Goal: Find contact information: Find contact information

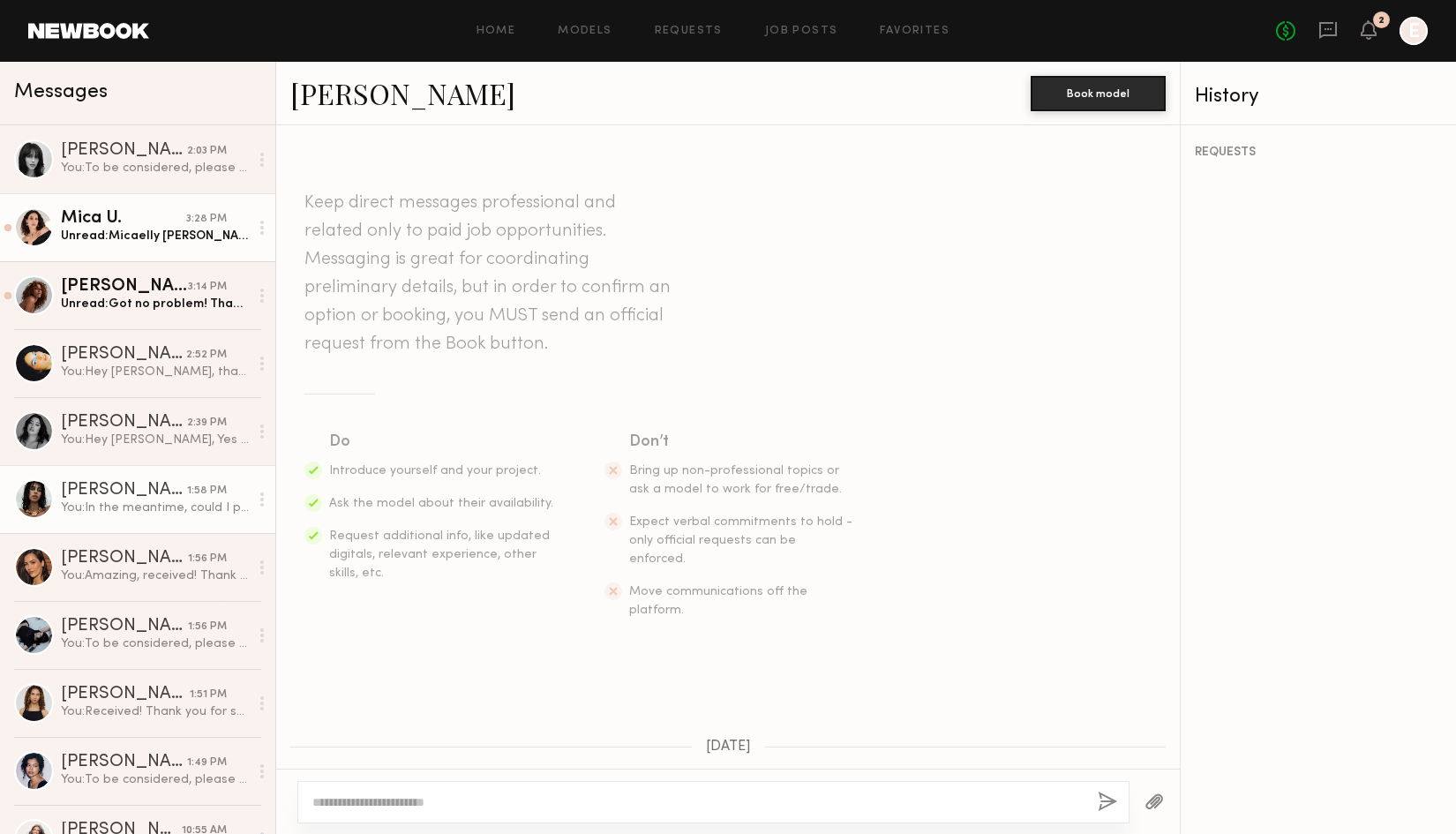
scroll to position [3462, 0]
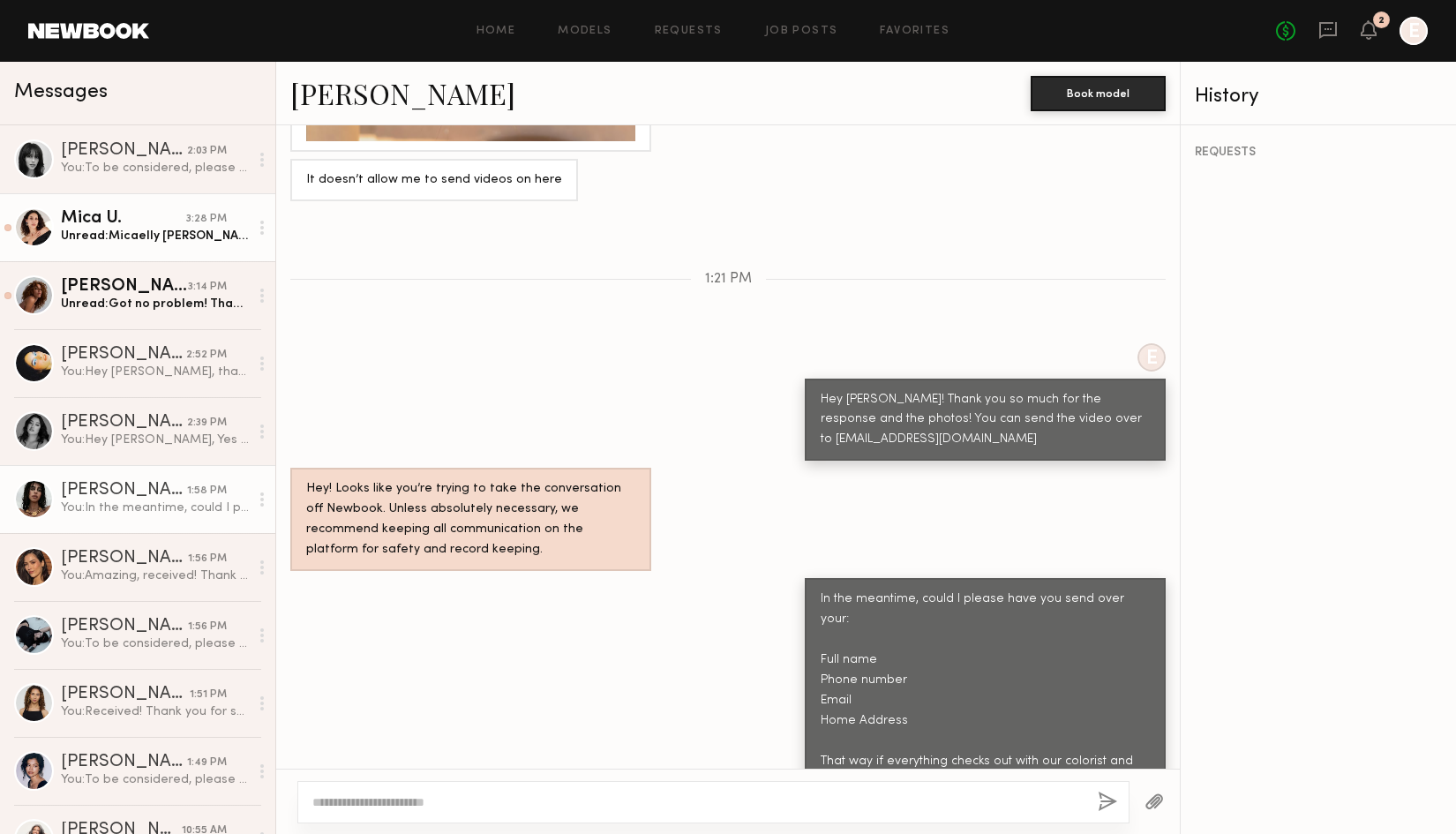
click at [185, 247] on link "Mica U. 3:28 PM Unread: Micaelly Underdown 323 597 7662 Micaxlly@gmail.com 6038…" at bounding box center [137, 228] width 275 height 68
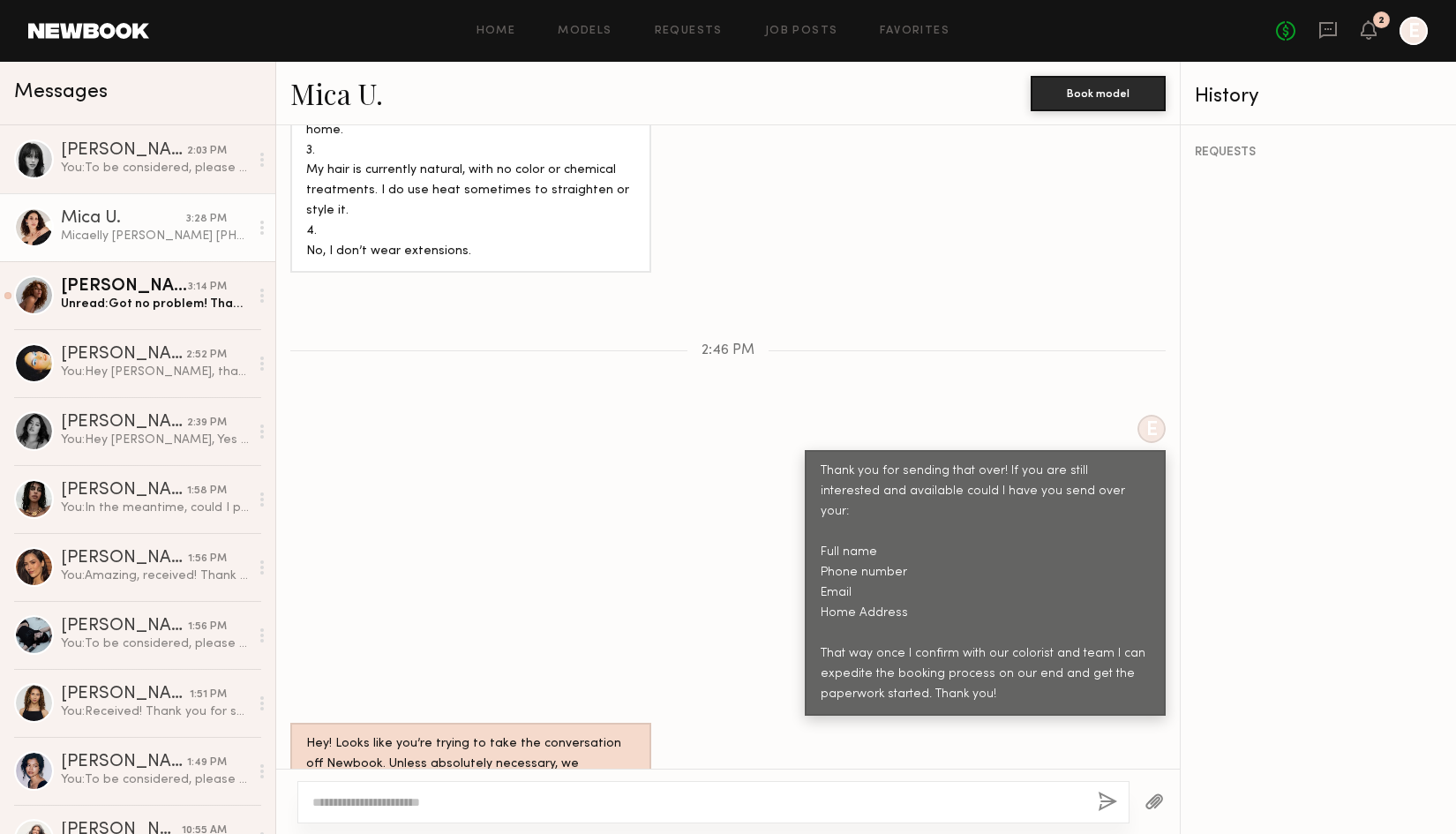
scroll to position [2077, 0]
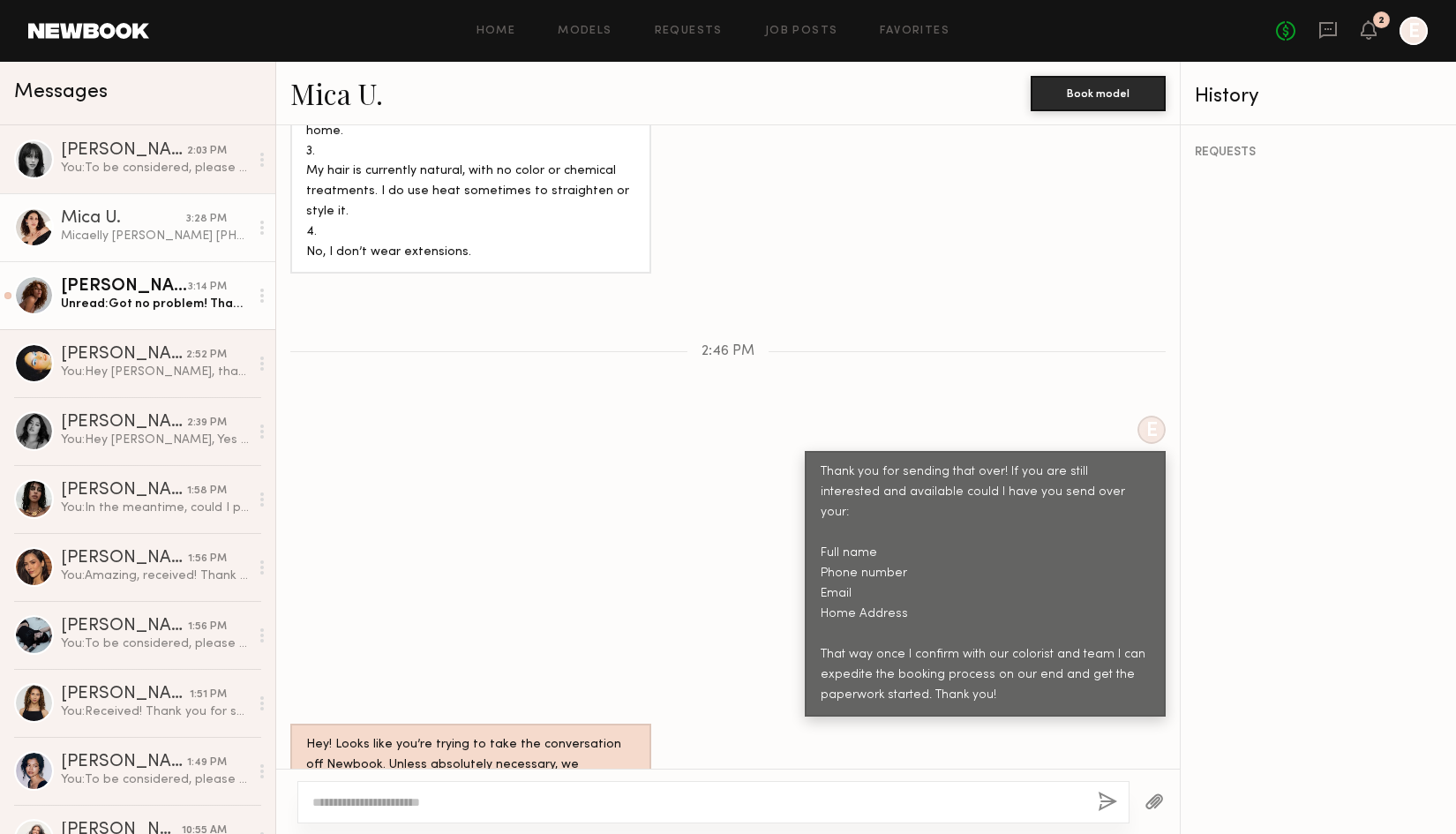
click at [183, 303] on div "Unread: Got no problem! Thank you for reaching out. Would love to be kept in mi…" at bounding box center [155, 305] width 188 height 17
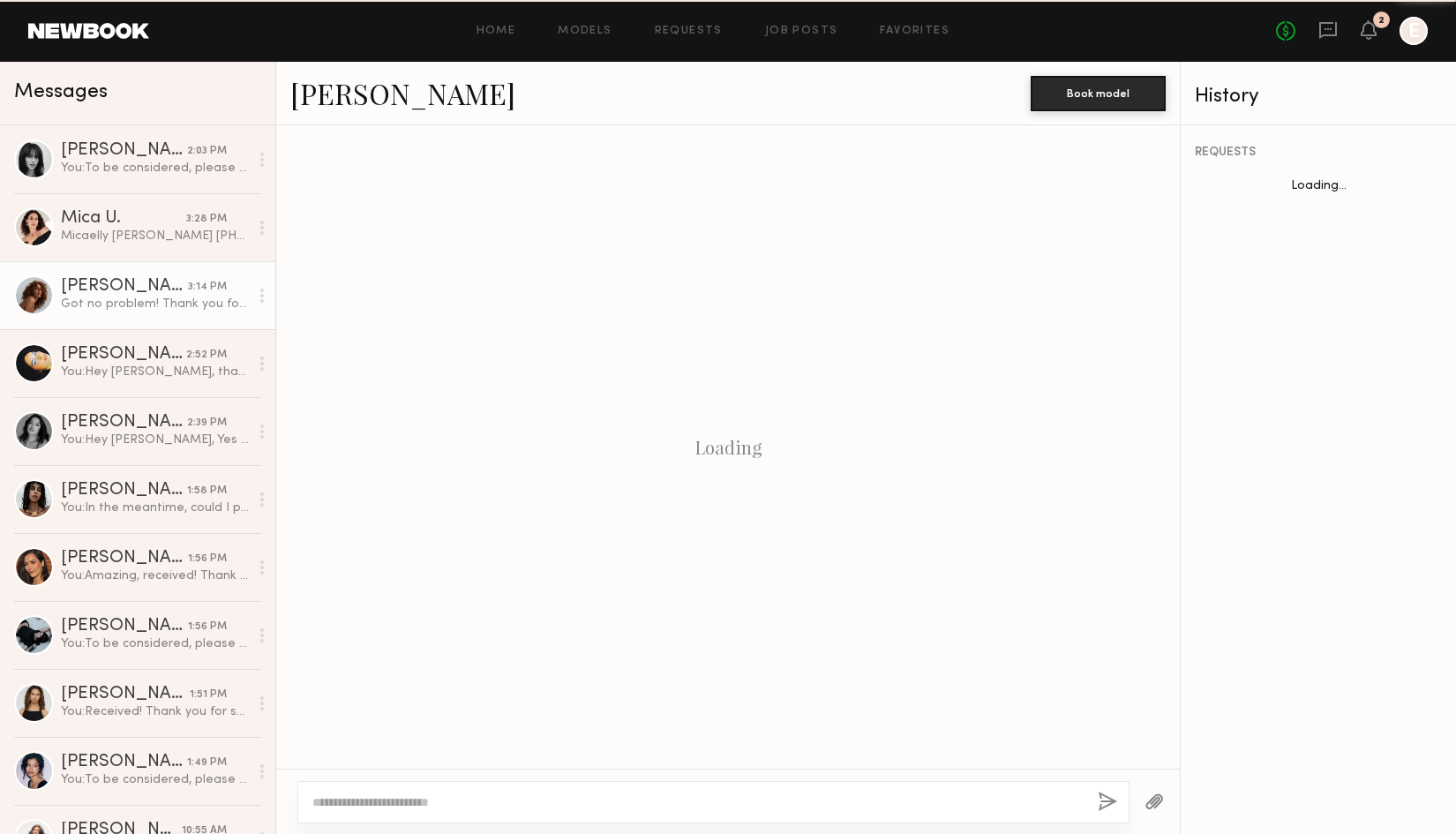
scroll to position [1621, 0]
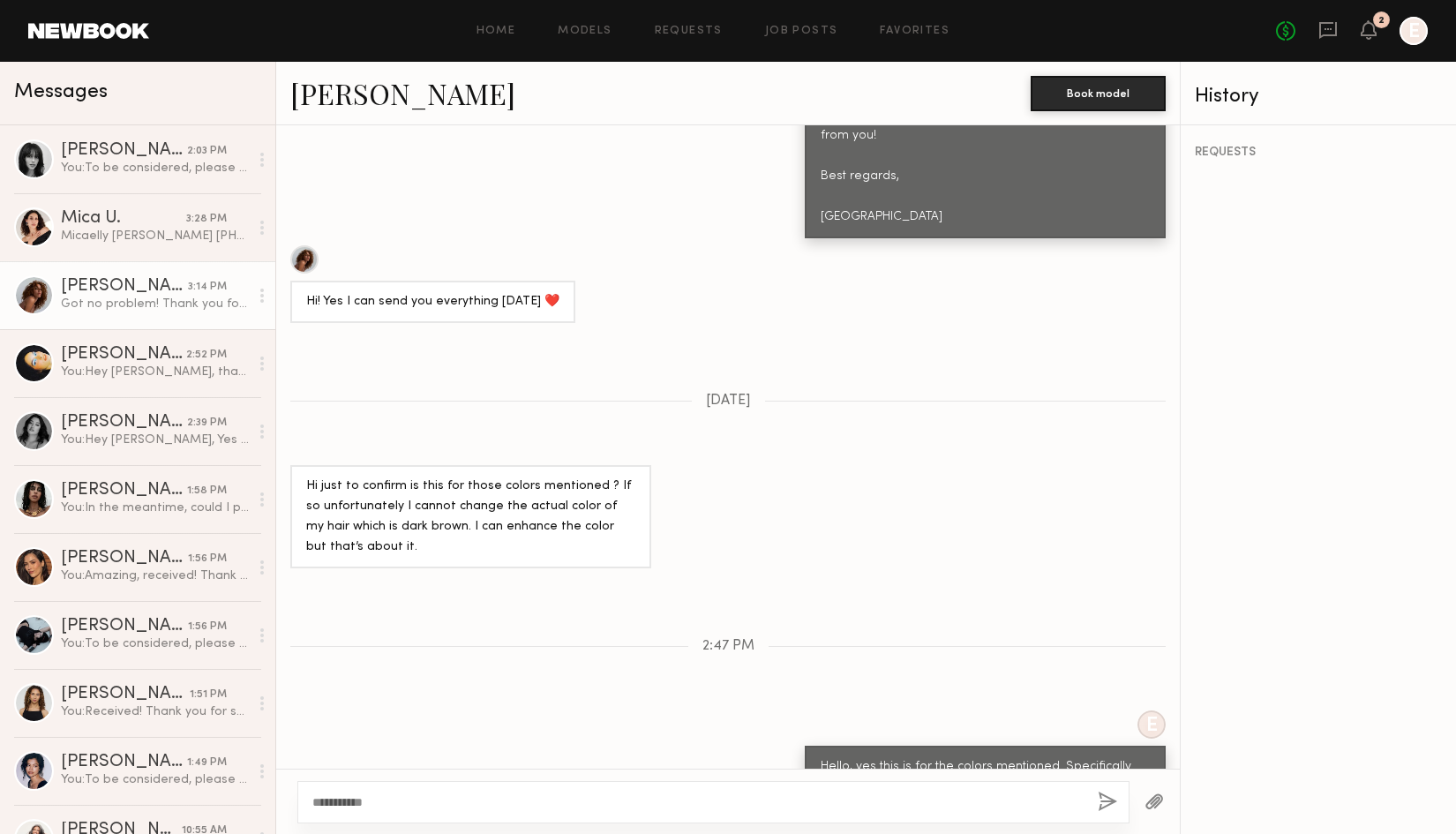
type textarea "**********"
click at [1102, 810] on button "button" at bounding box center [1107, 802] width 20 height 22
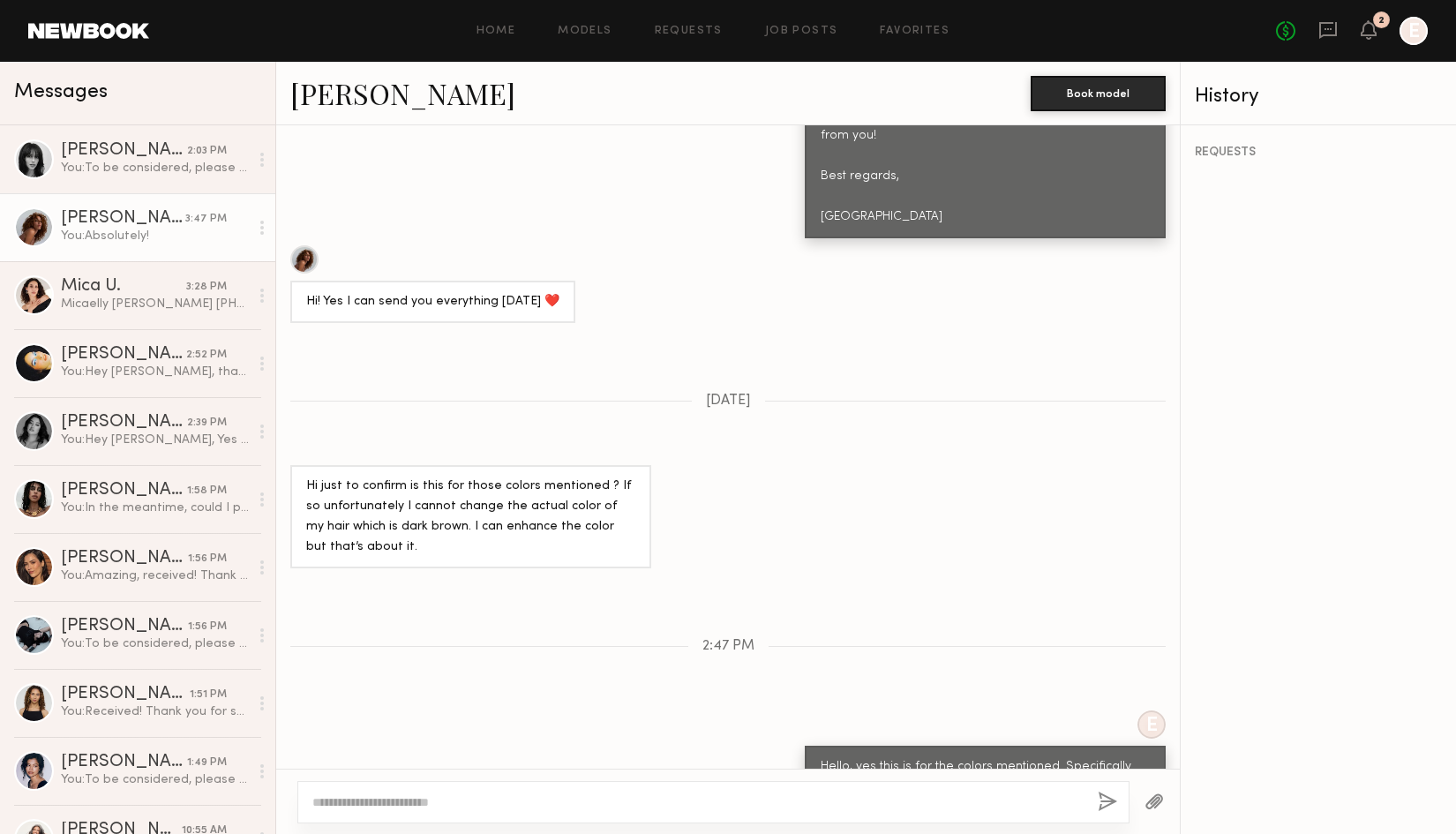
scroll to position [1840, 0]
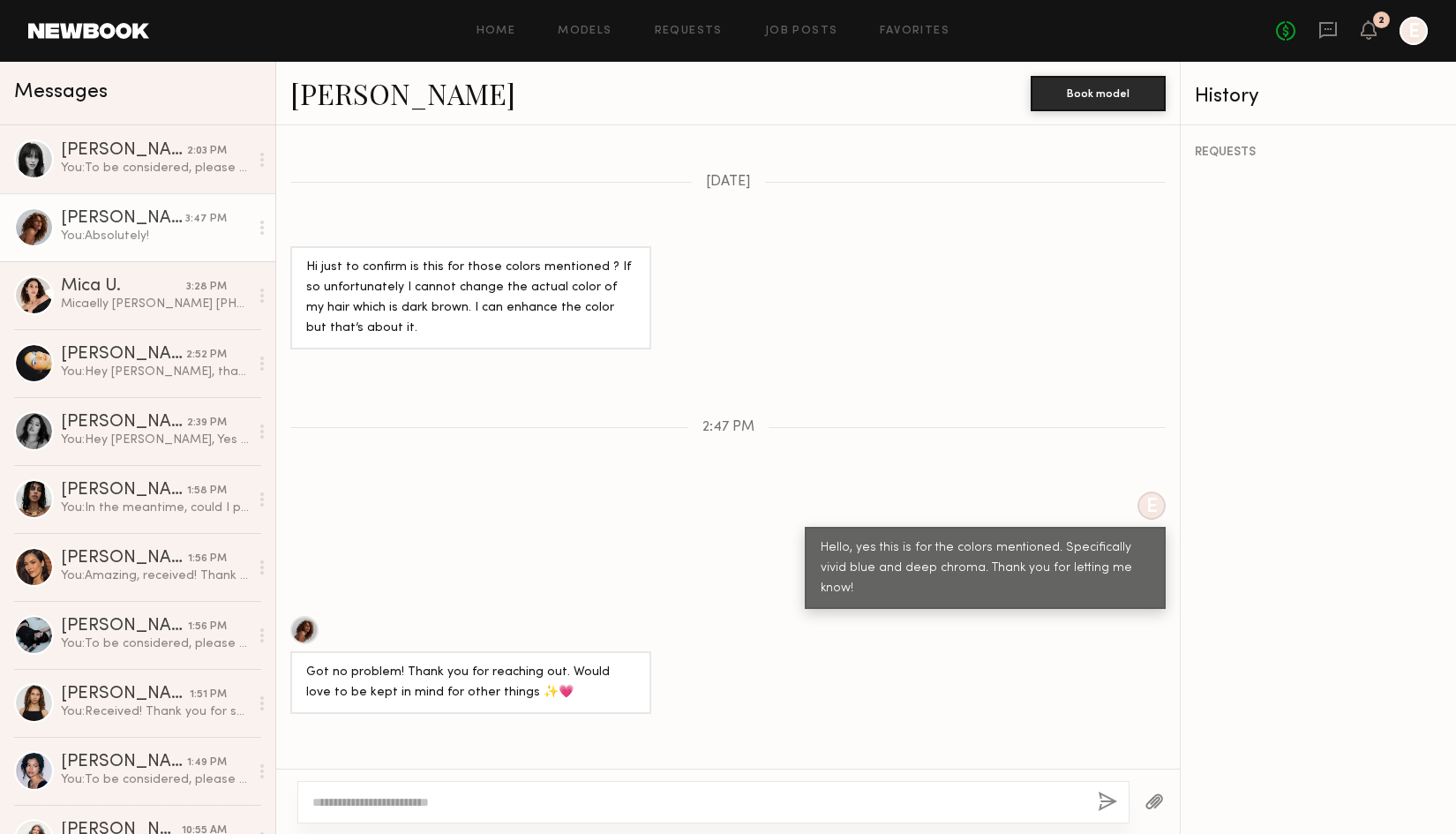
click at [146, 245] on link "Kassie G. 3:47 PM You: Absolutely!" at bounding box center [137, 228] width 275 height 68
click at [120, 508] on div "You: In the meantime, could I please have you send over your: Full name Phone n…" at bounding box center [155, 508] width 188 height 17
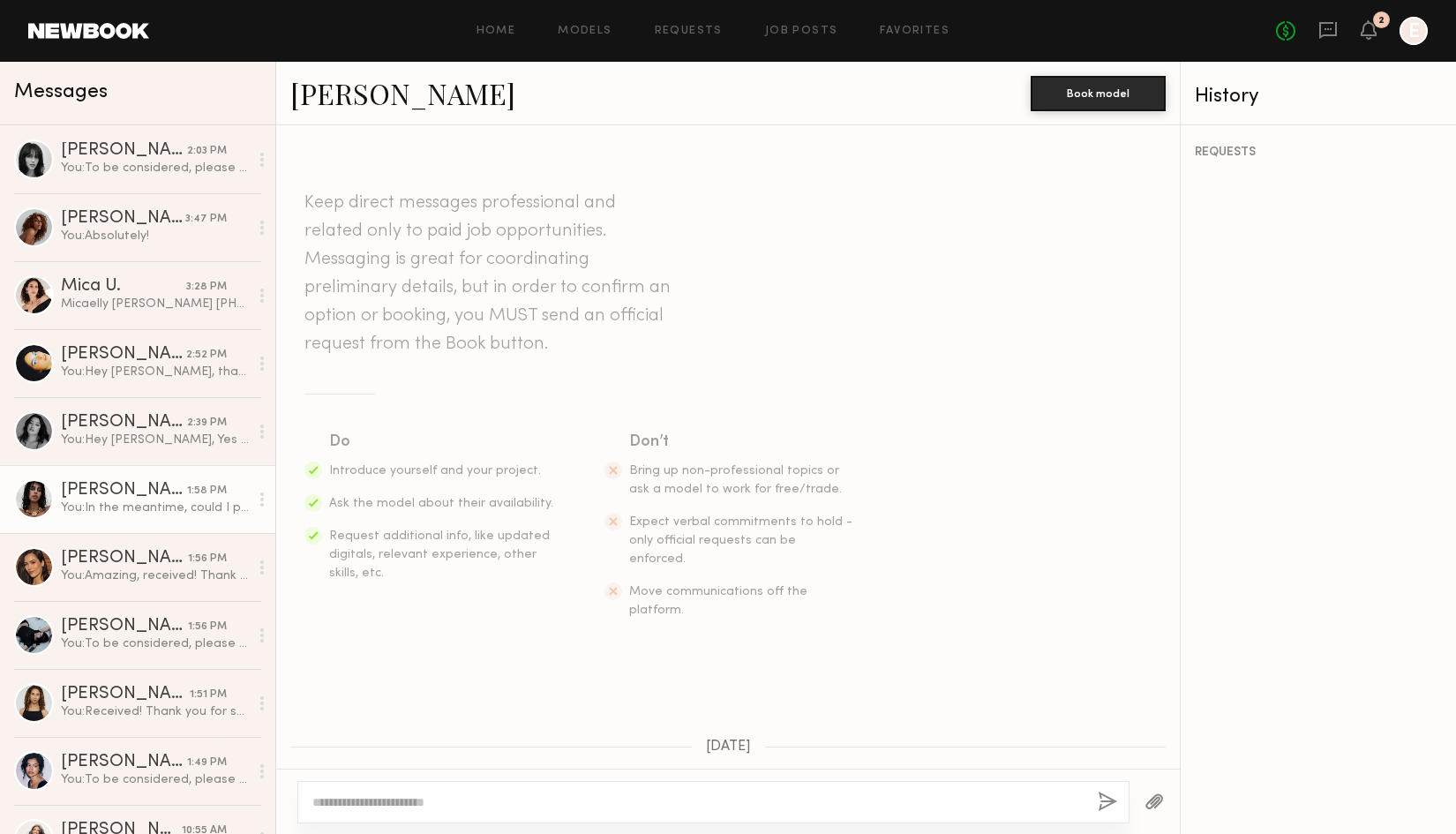
scroll to position [3462, 0]
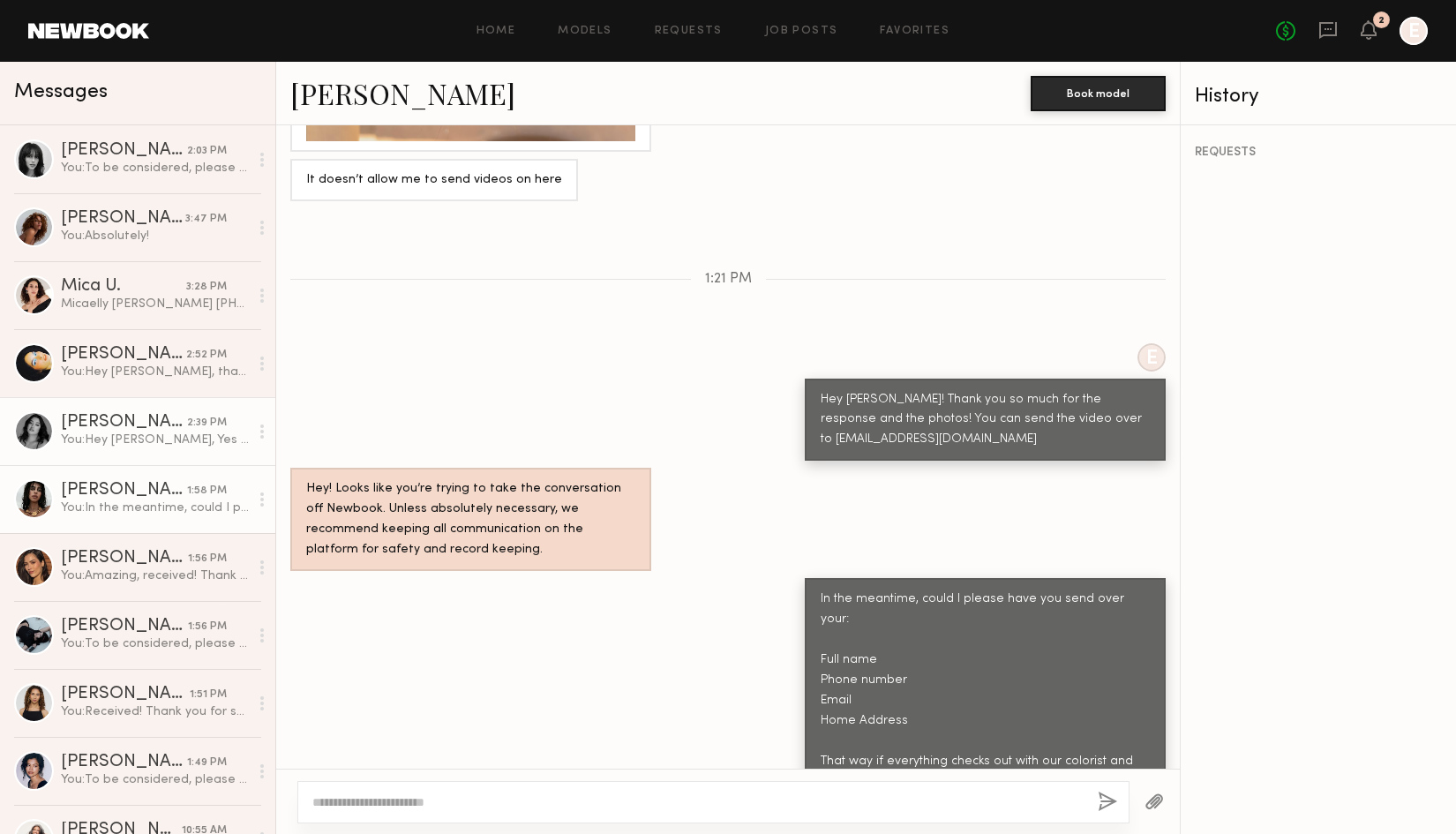
click at [136, 432] on div "You: Hey Nicole, Yes of course! The vivid blue is semi permanent, so it usually…" at bounding box center [155, 440] width 188 height 17
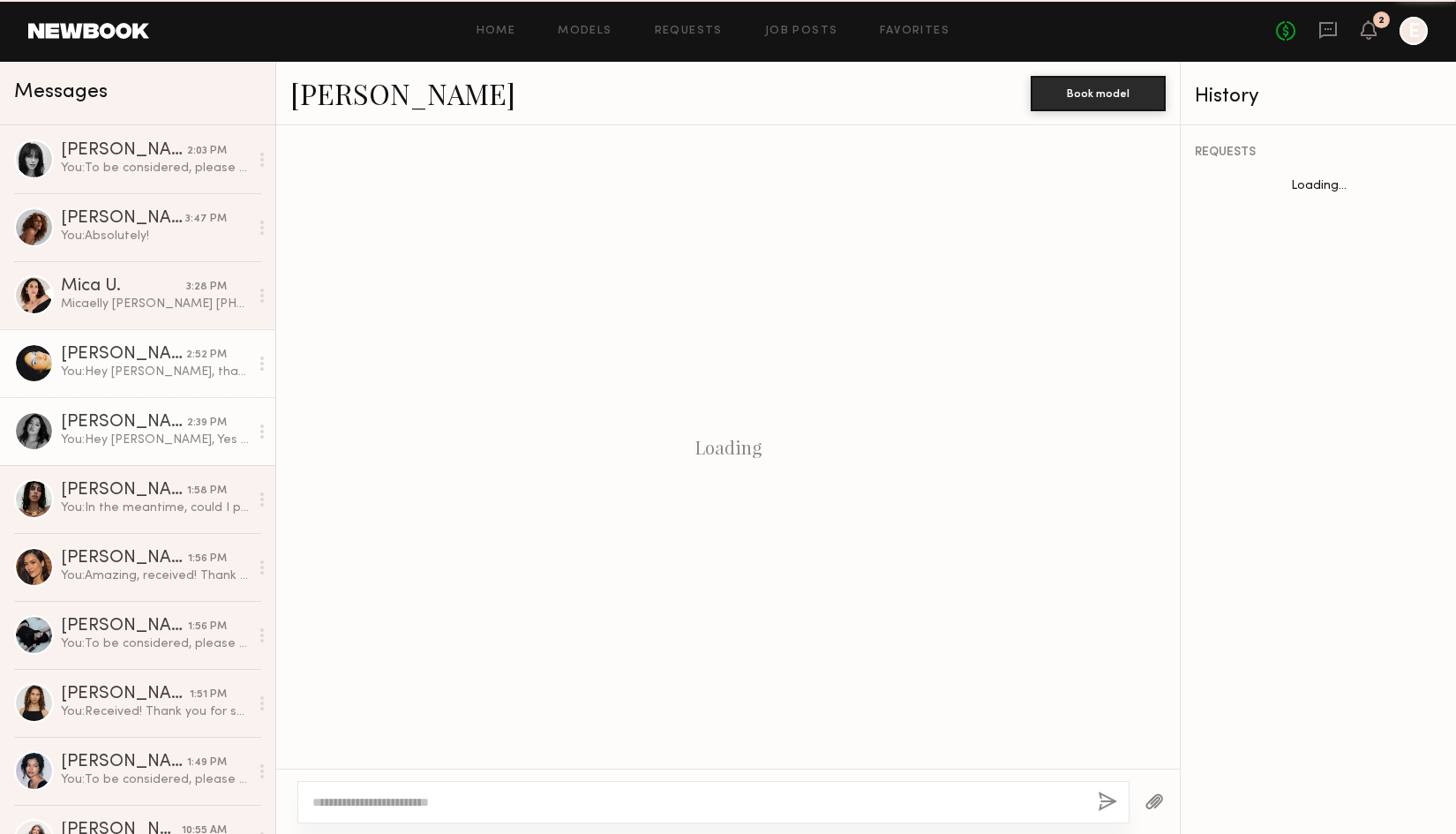
scroll to position [1237, 0]
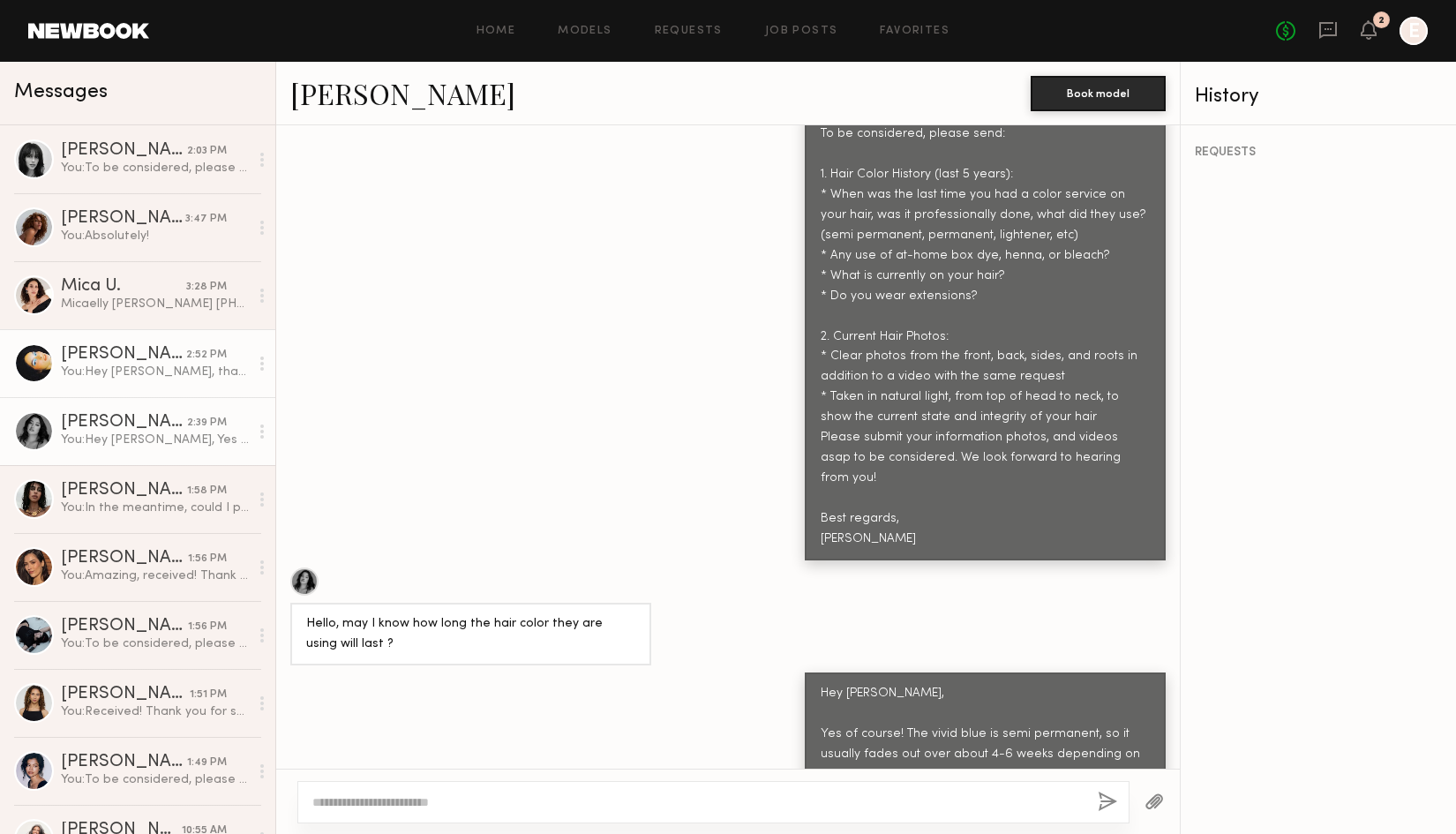
click at [140, 366] on div "You: Hey Franki, thank you for letting me know! Unfortunately they are dyes for…" at bounding box center [155, 372] width 188 height 17
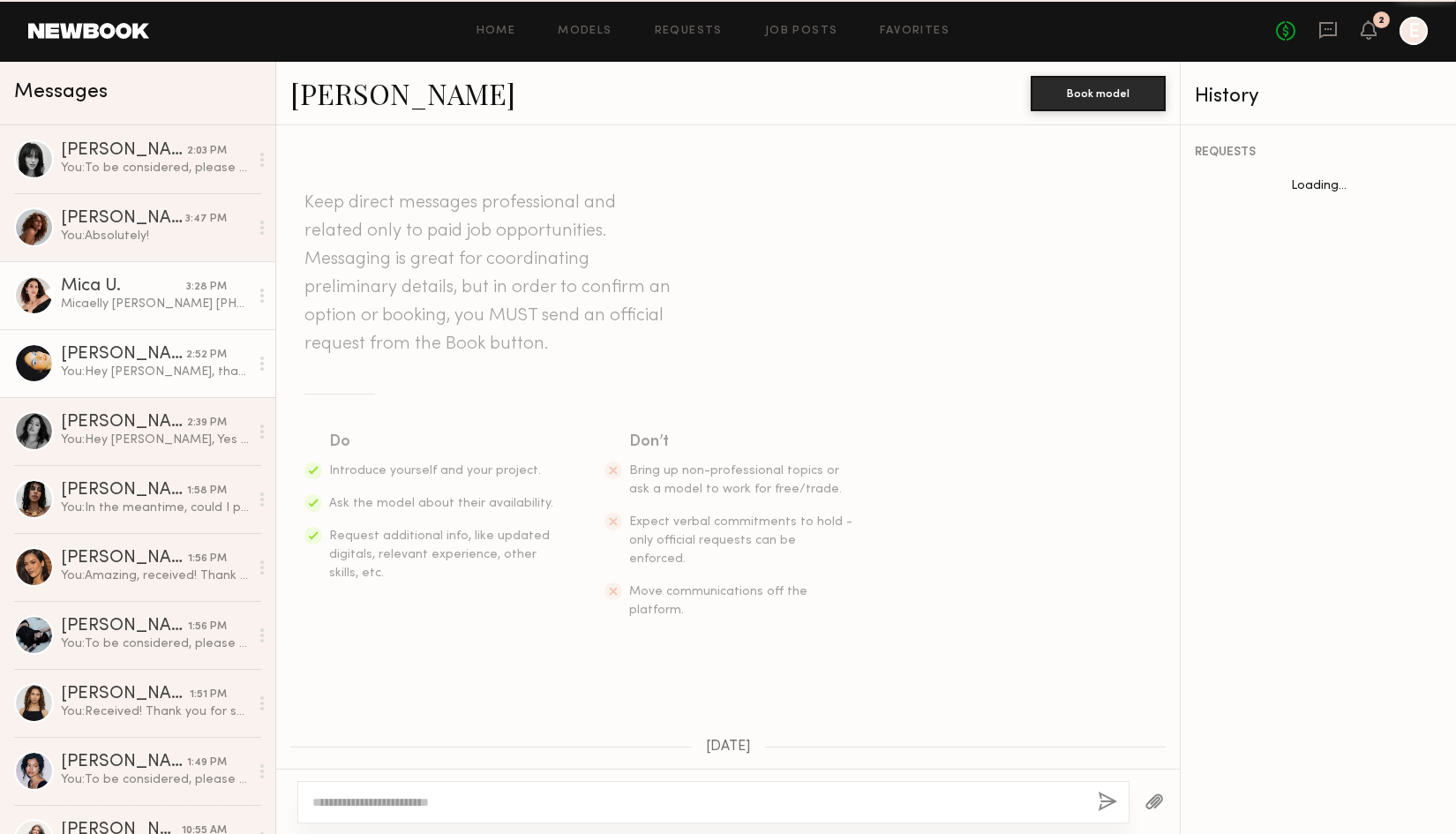
scroll to position [1527, 0]
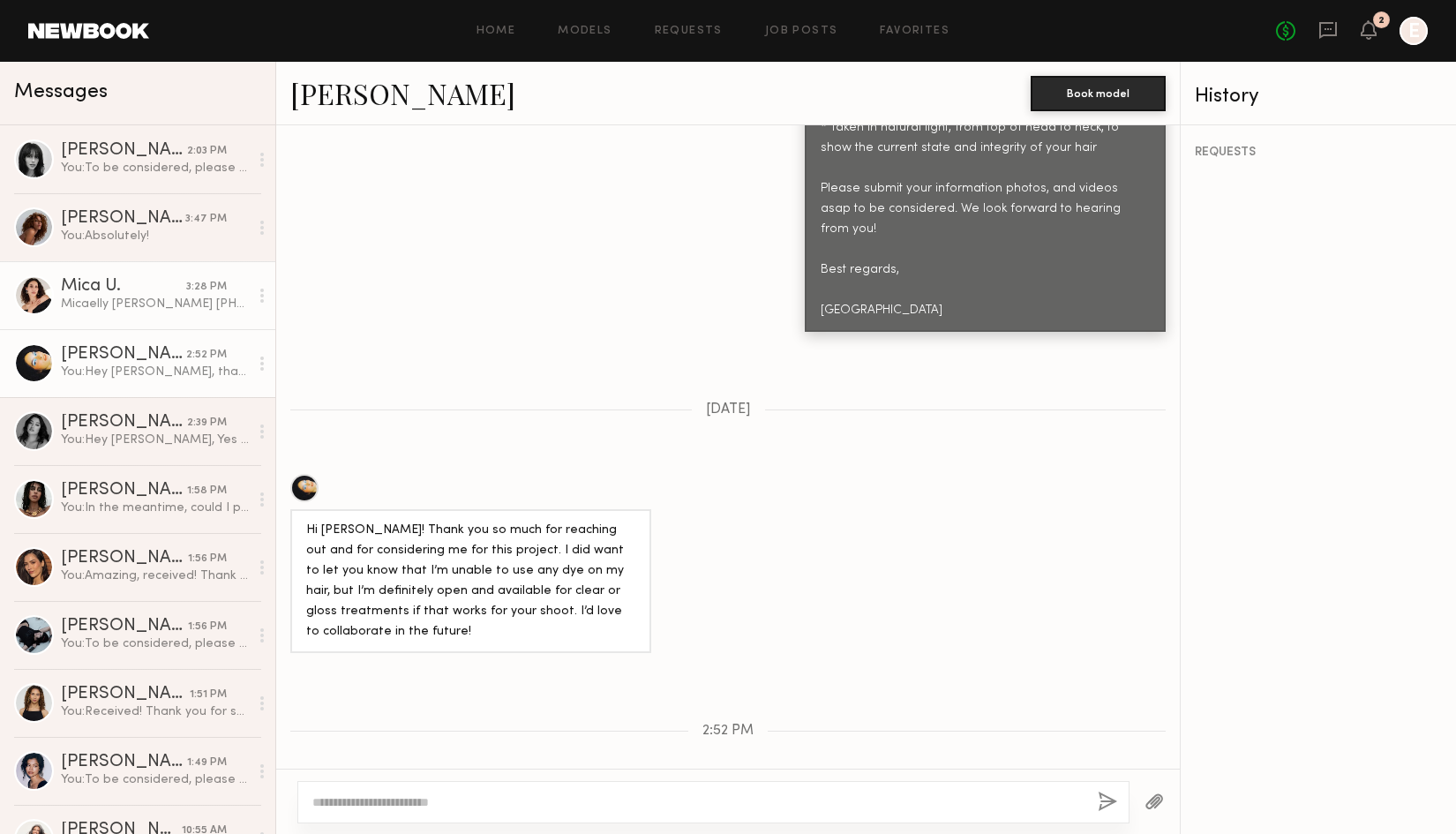
click at [145, 309] on div "Micaelly [PERSON_NAME] [PHONE_NUMBER] [EMAIL_ADDRESS][DOMAIN_NAME] [STREET_ADDR…" at bounding box center [155, 305] width 188 height 17
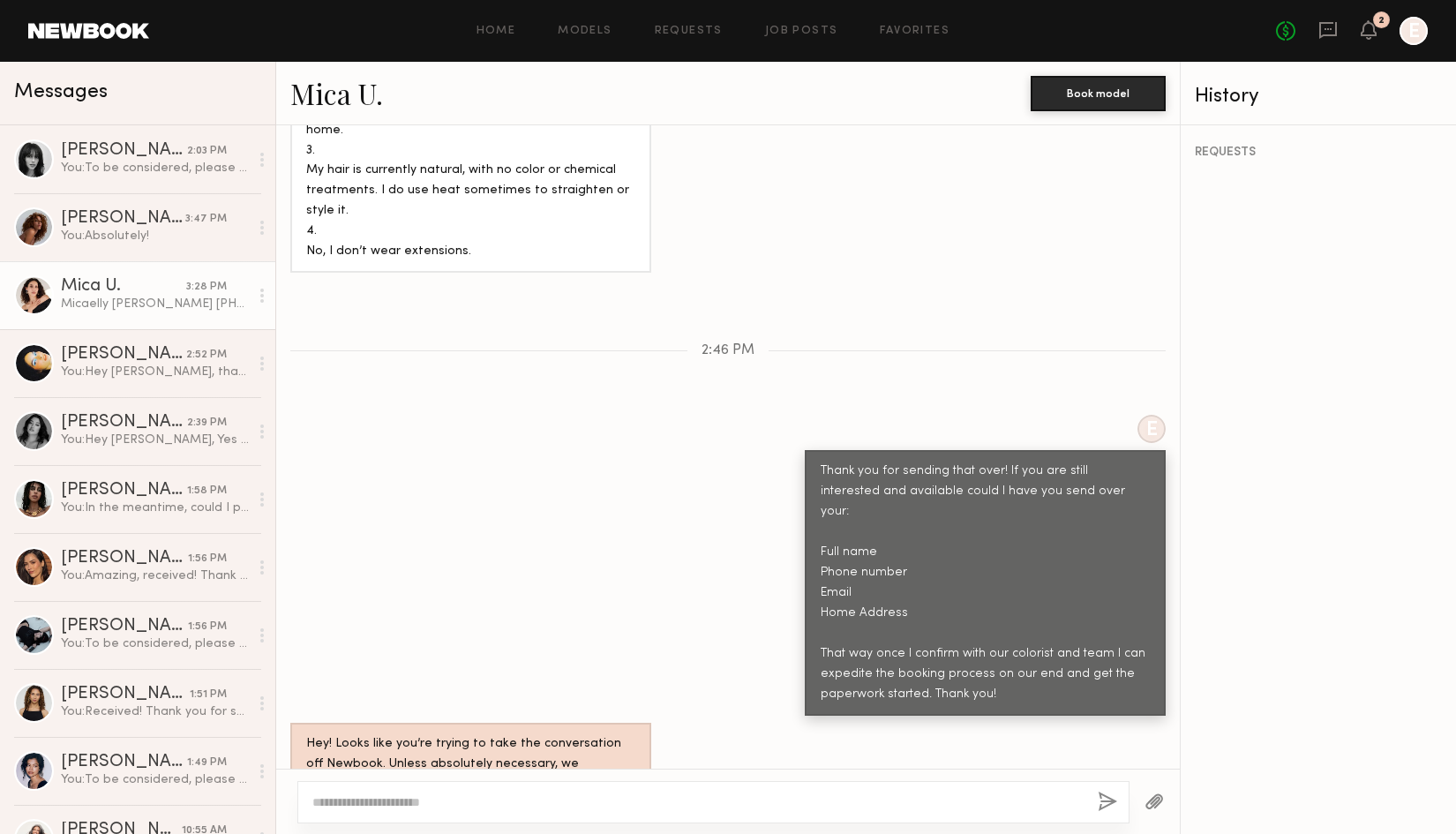
scroll to position [2077, 0]
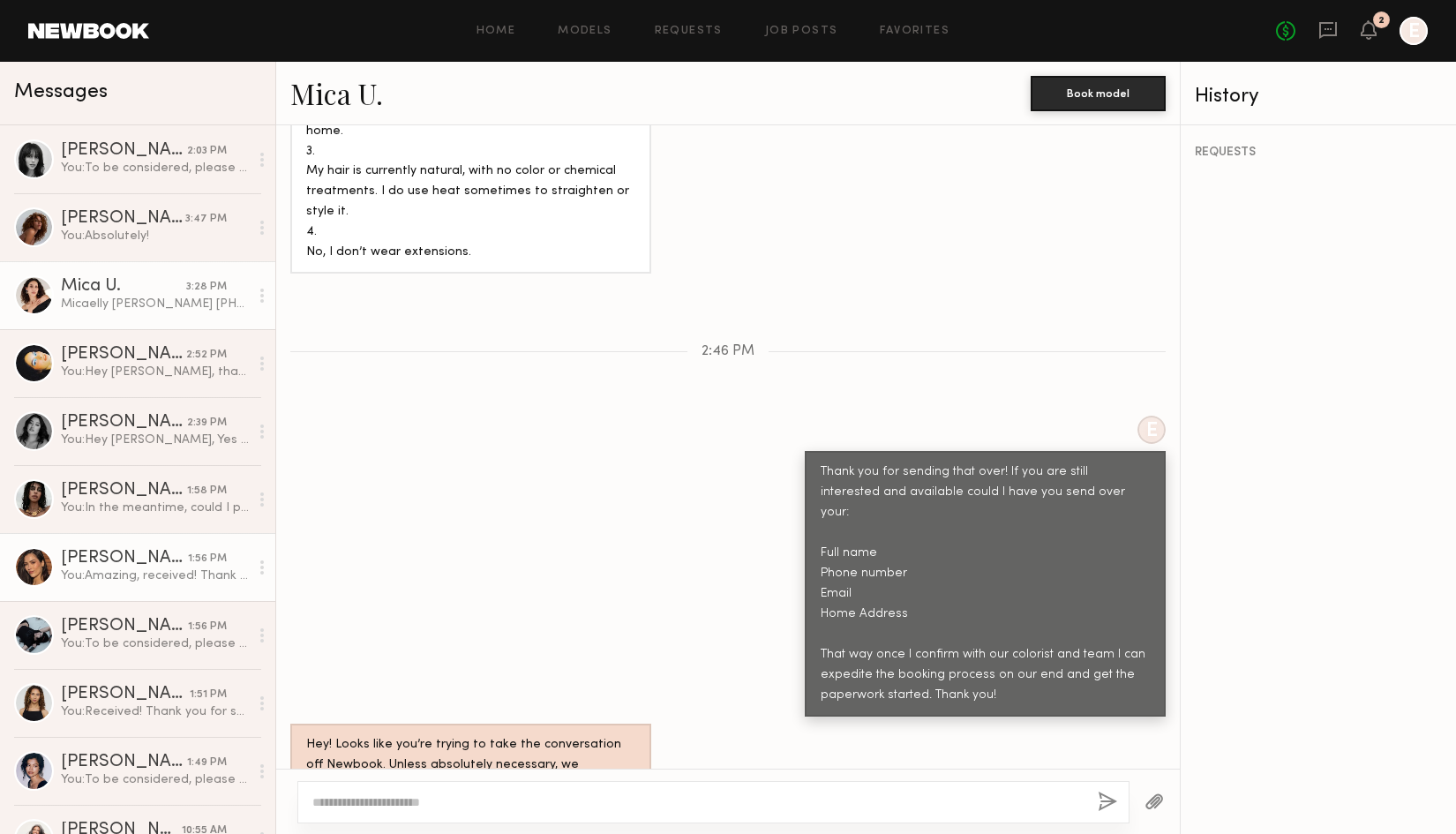
click at [110, 569] on div "You: Amazing, received! Thank you so much Amanda, I will be in touch!" at bounding box center [155, 576] width 188 height 17
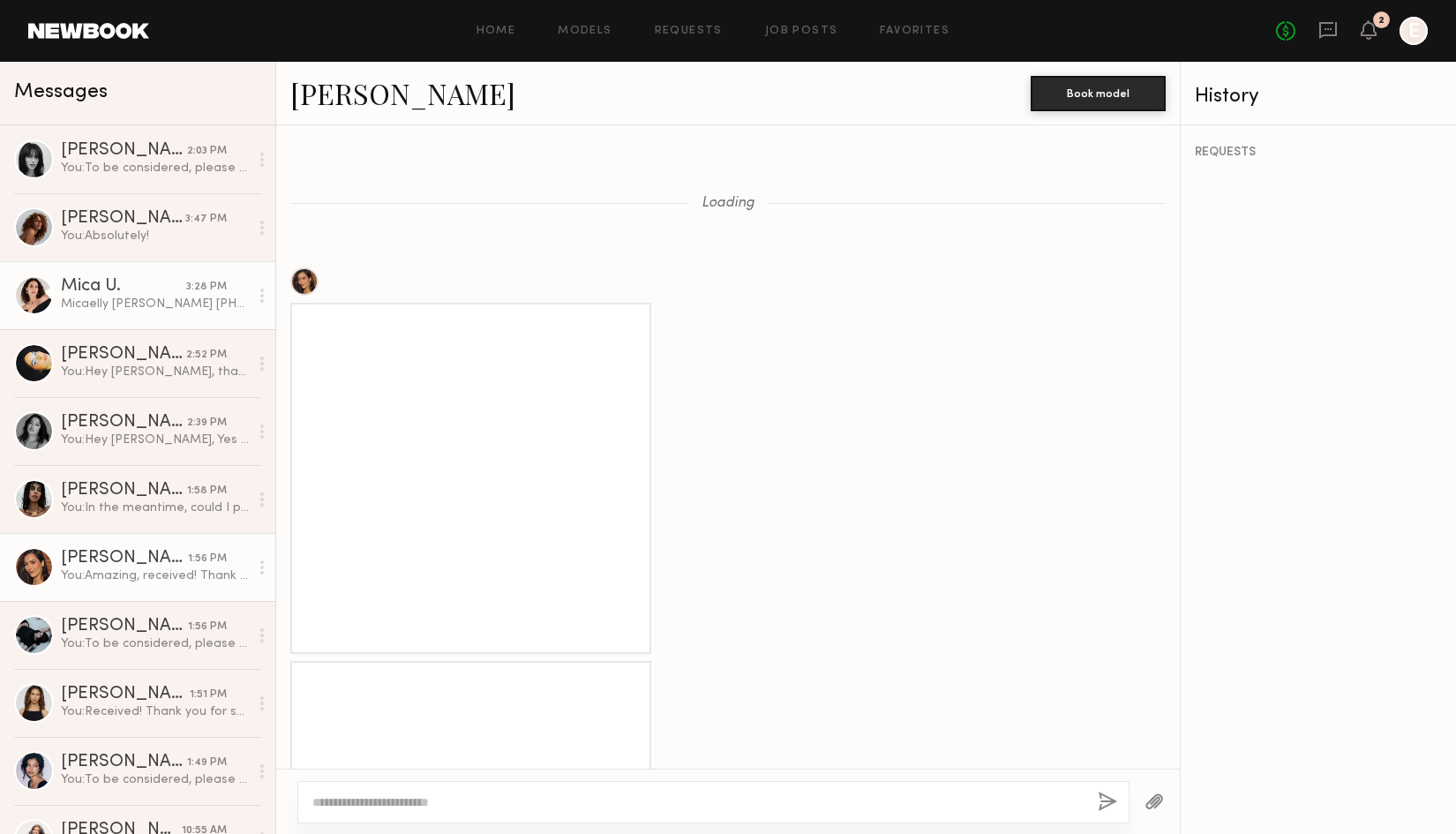
scroll to position [1996, 0]
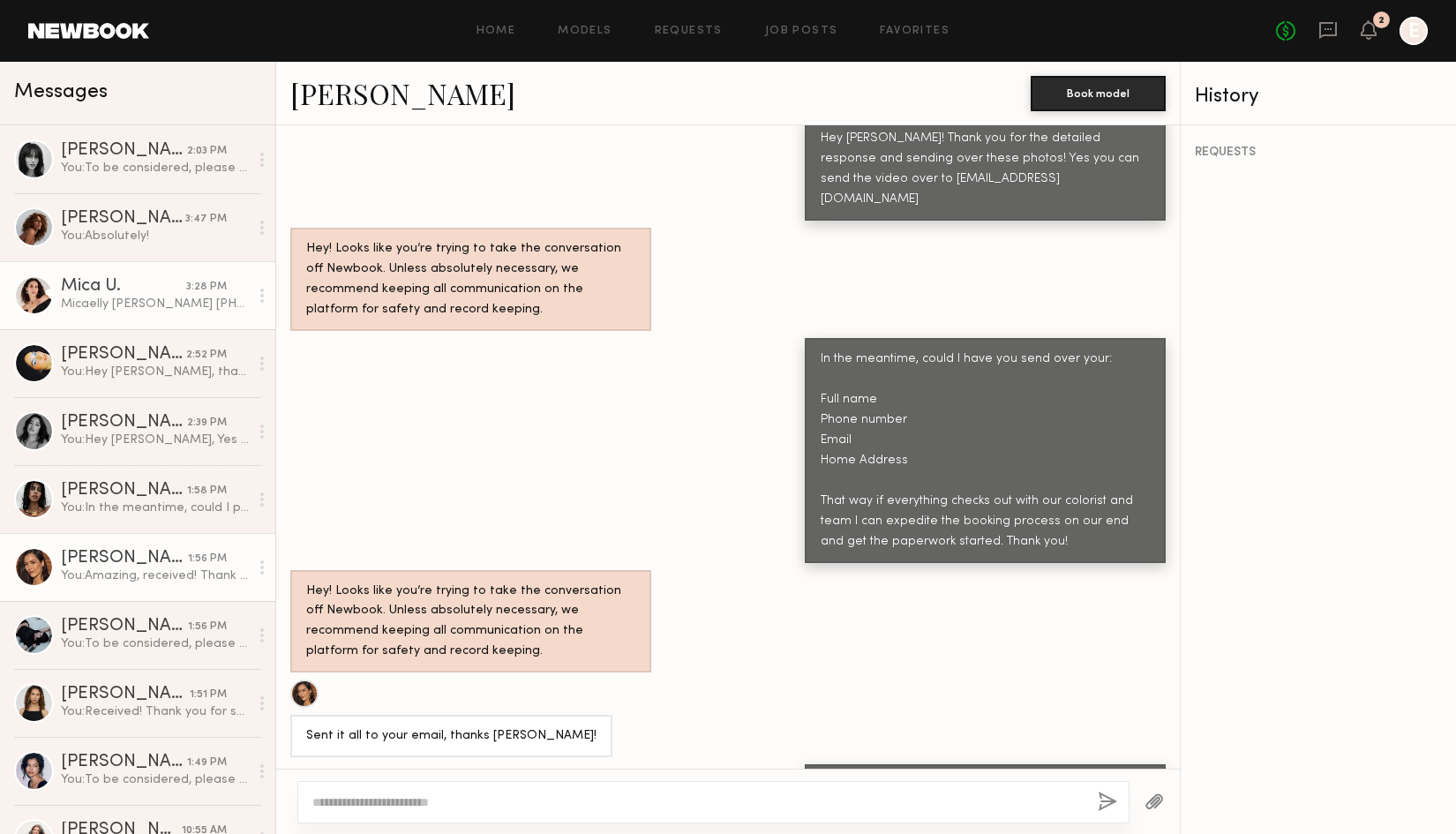
click at [104, 278] on div "Mica U." at bounding box center [123, 287] width 125 height 18
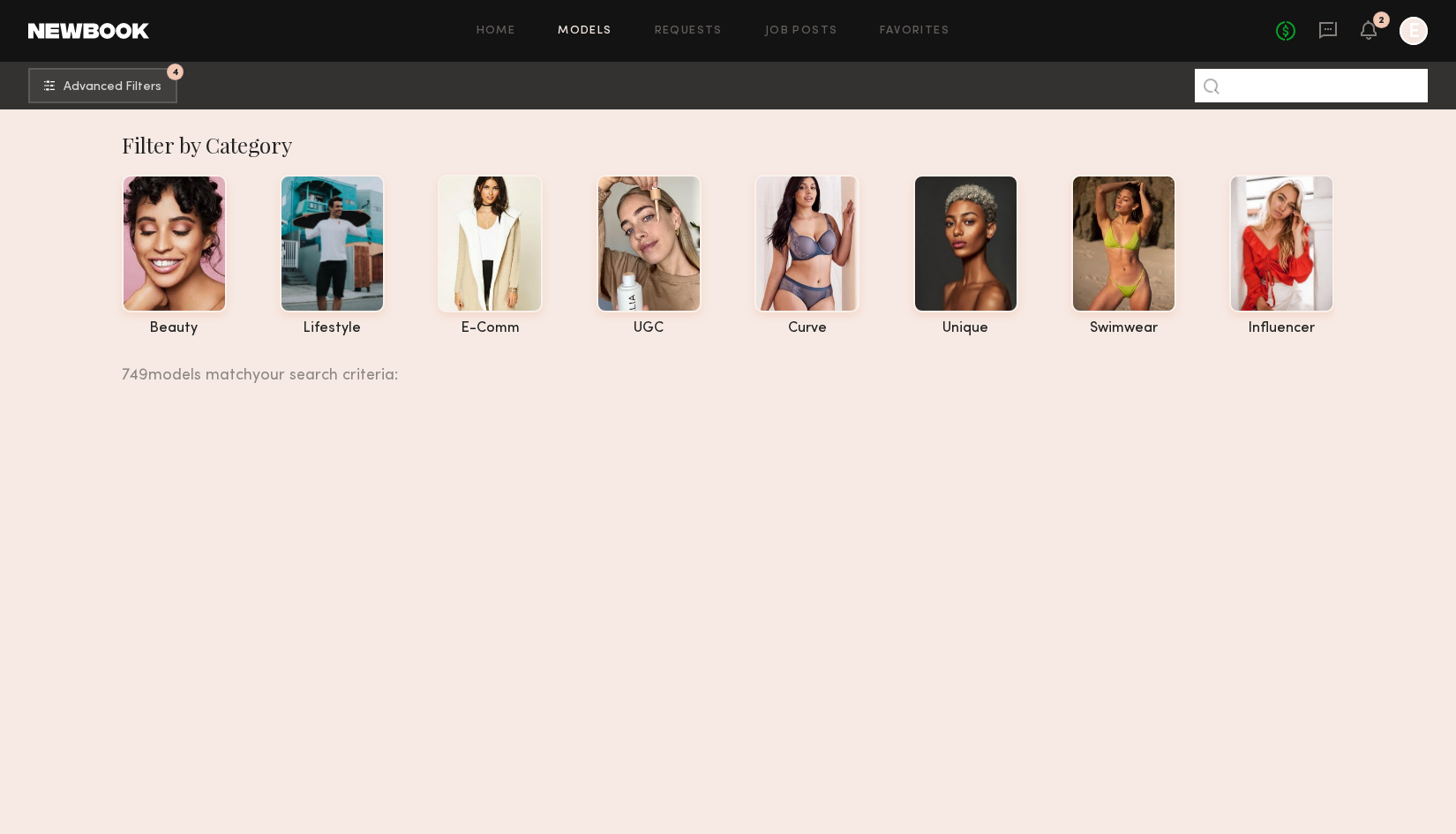
click at [1260, 90] on input at bounding box center [1311, 86] width 233 height 34
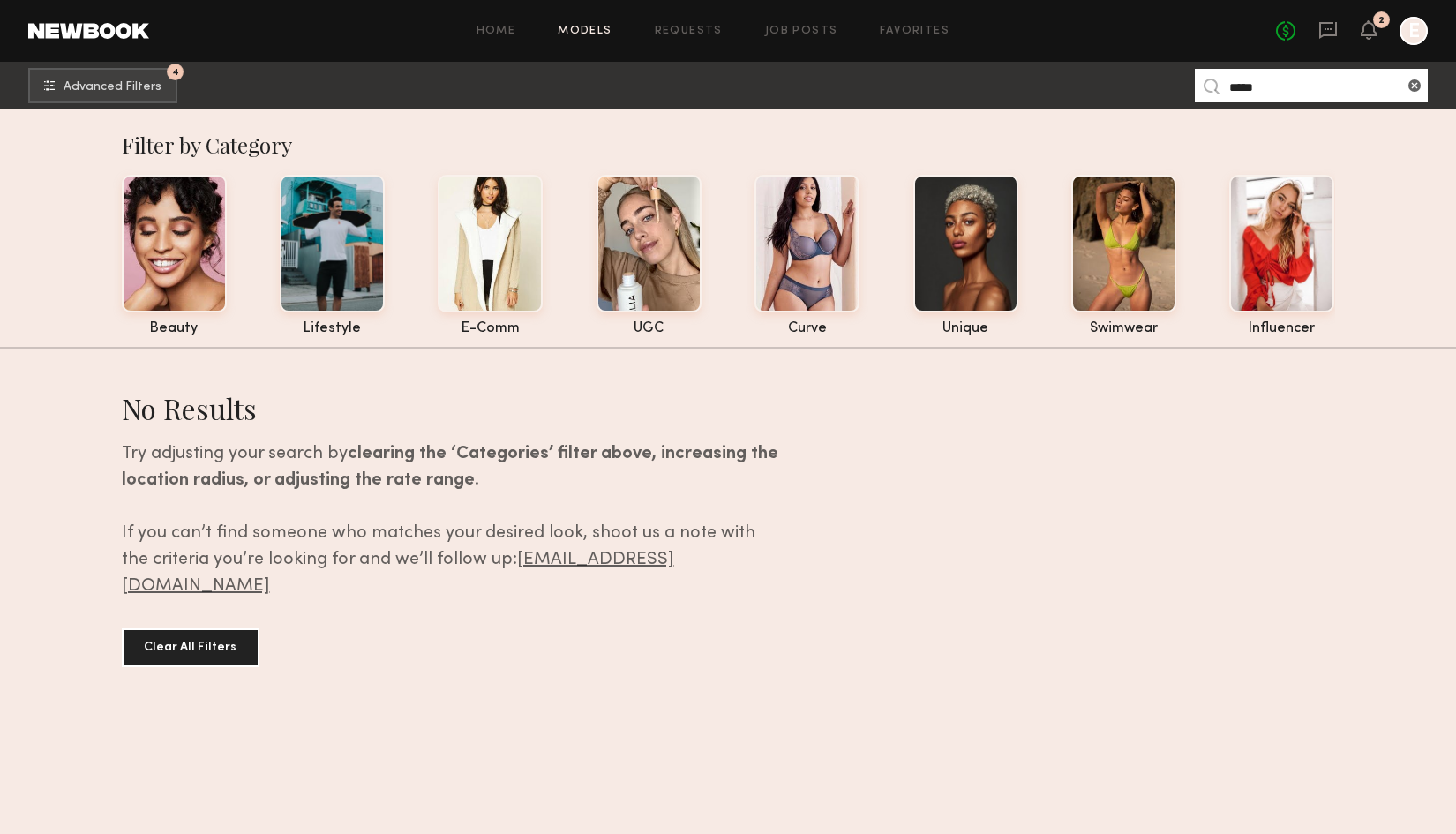
type input "*****"
click at [1253, 86] on input "*****" at bounding box center [1311, 86] width 233 height 34
click at [1245, 89] on input "*****" at bounding box center [1311, 86] width 233 height 34
click at [1319, 89] on input "*****" at bounding box center [1311, 86] width 233 height 34
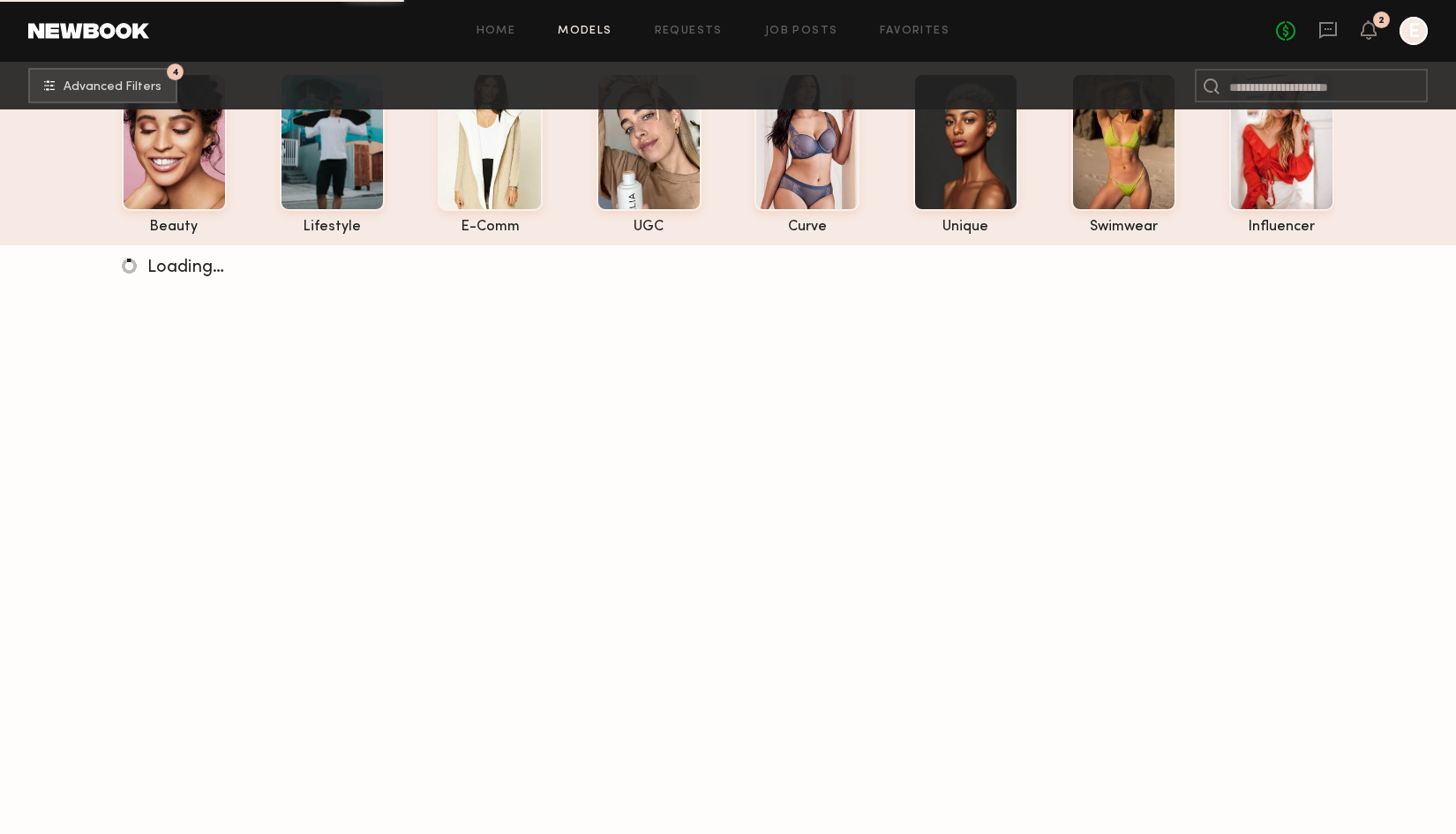
scroll to position [37, 0]
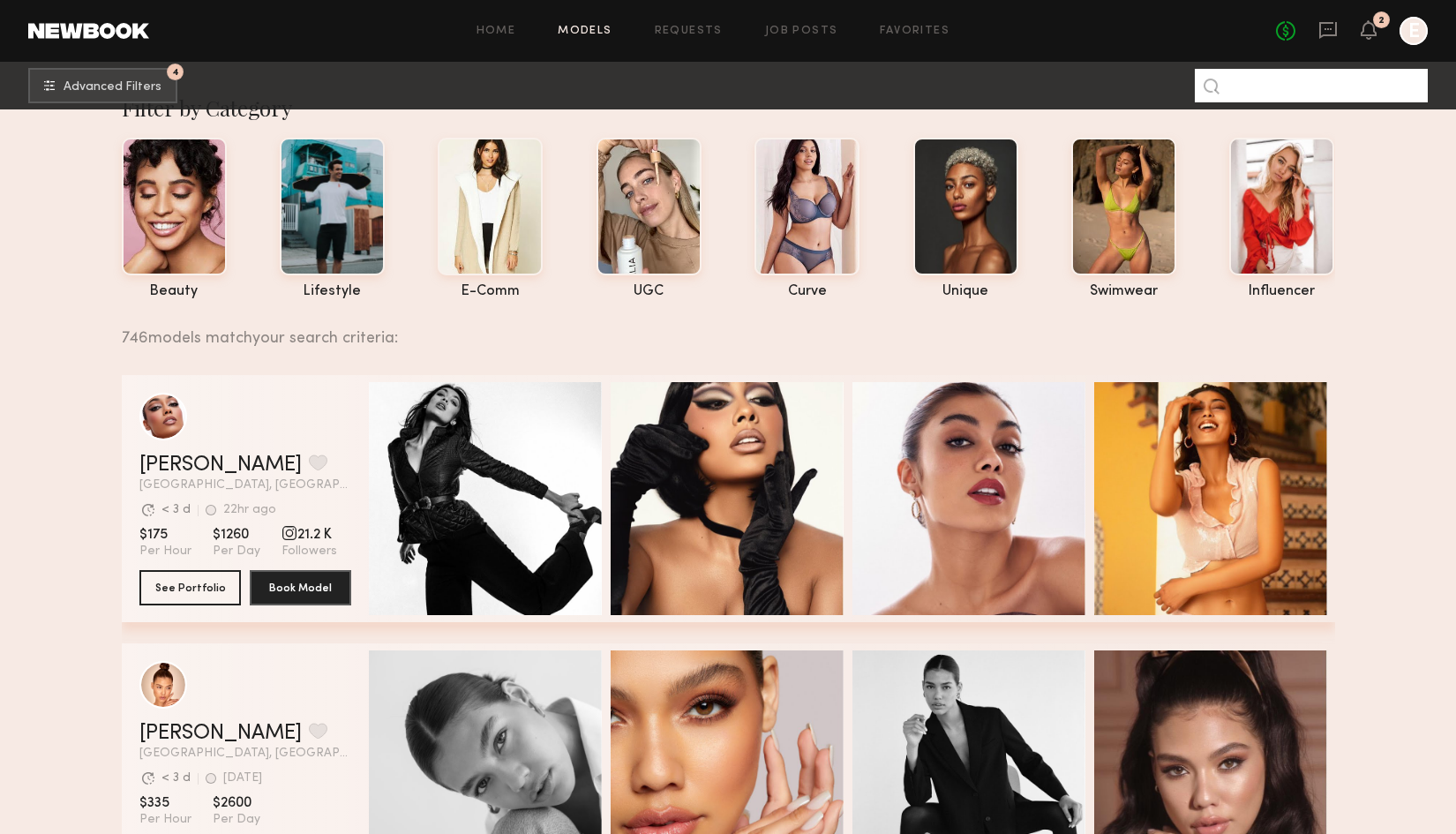
click at [1332, 91] on input at bounding box center [1311, 86] width 233 height 34
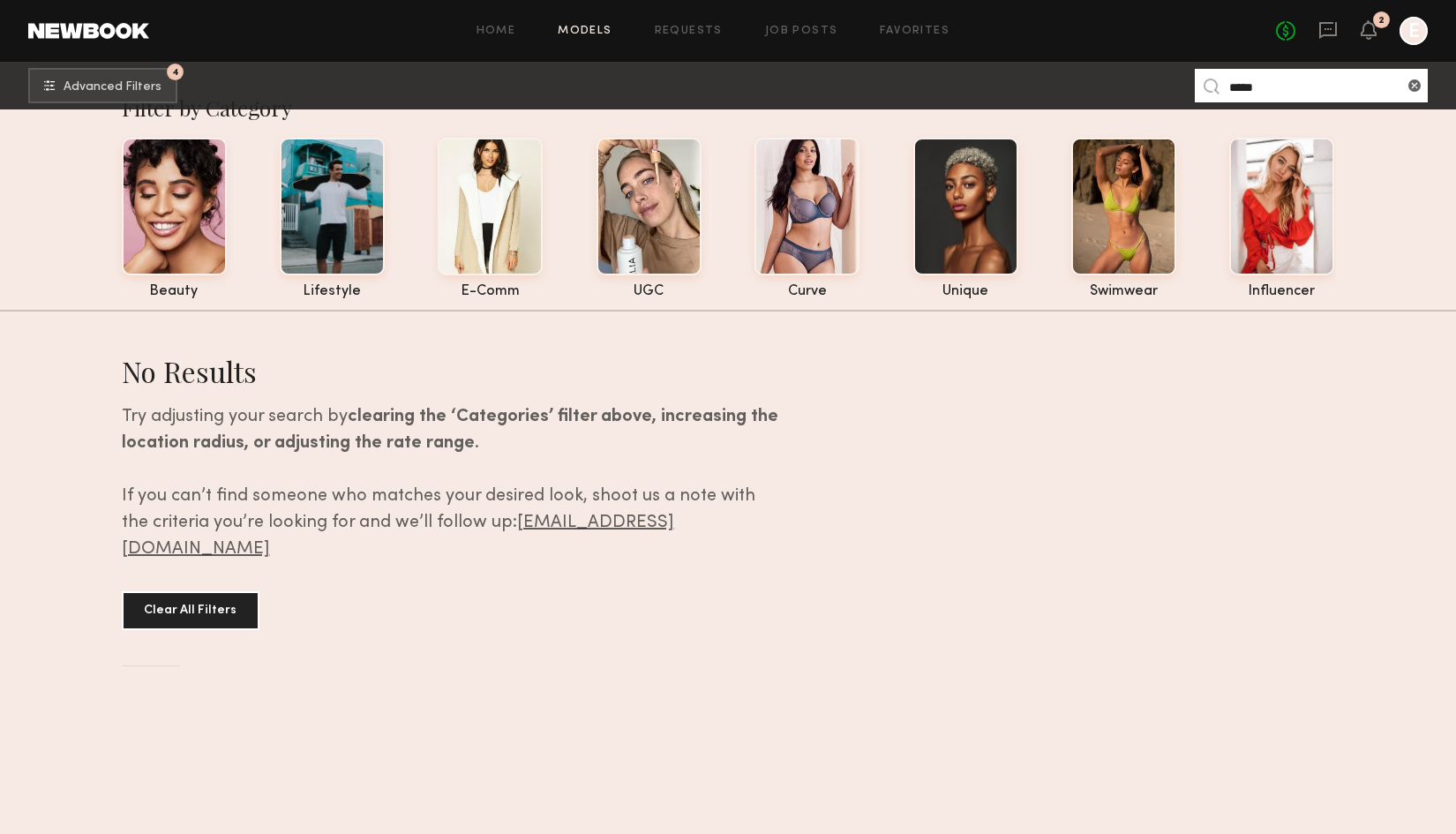
click at [1301, 79] on input "*****" at bounding box center [1311, 86] width 233 height 34
click at [1303, 94] on input "*****" at bounding box center [1311, 86] width 233 height 34
type input "***"
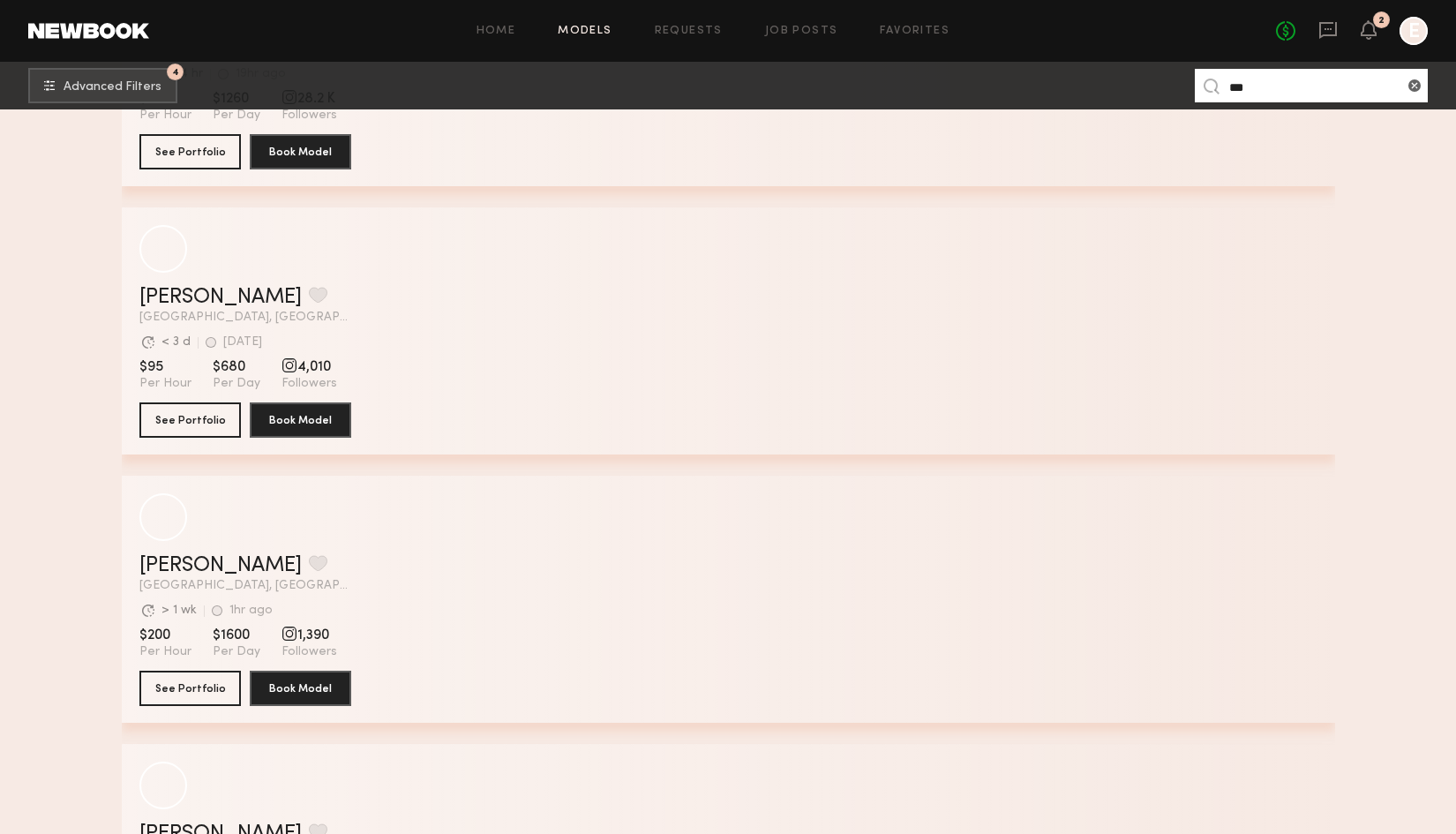
scroll to position [3926, 0]
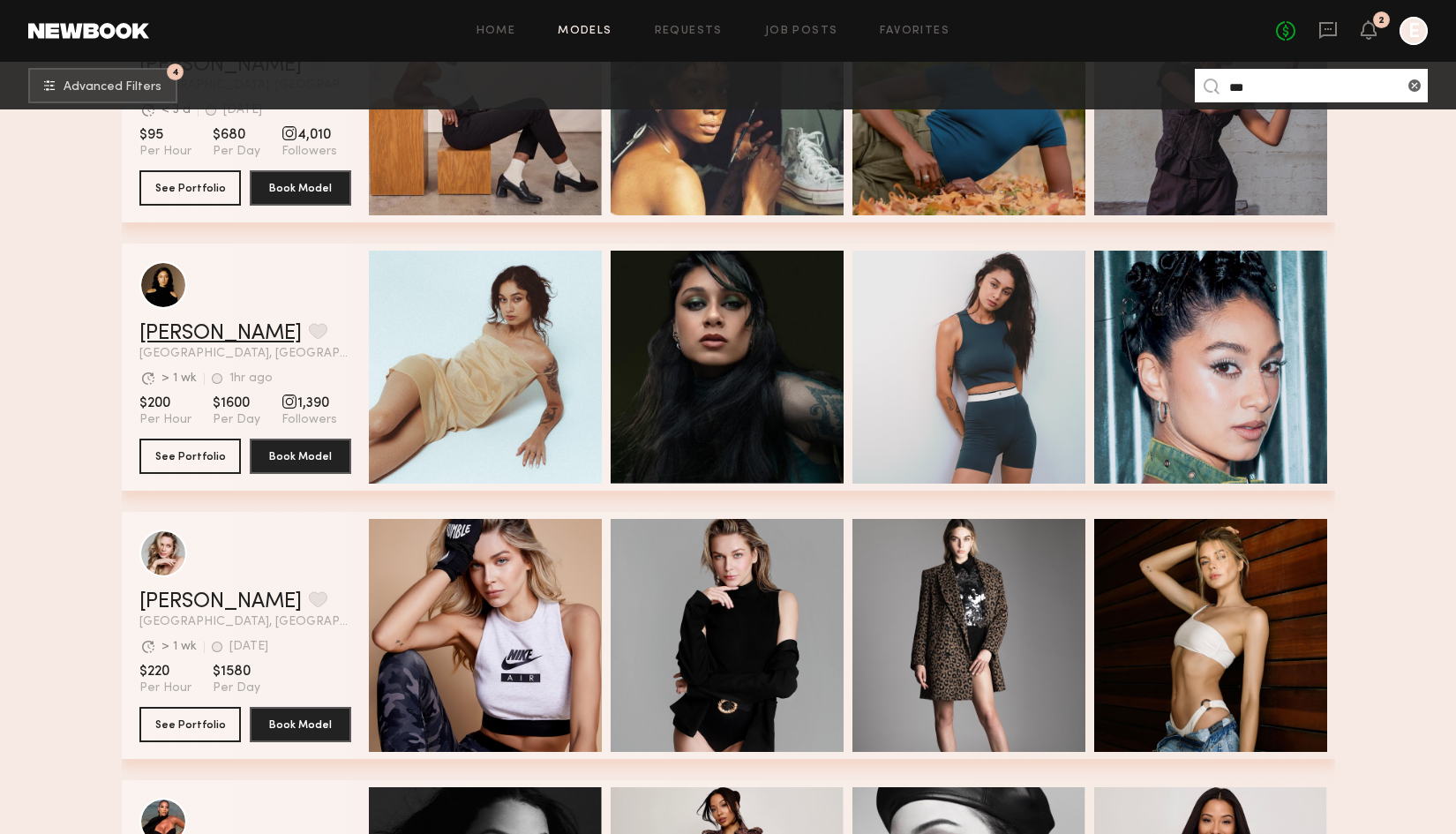
click at [195, 331] on link "Ashlie D." at bounding box center [220, 334] width 163 height 22
click at [1322, 30] on icon at bounding box center [1328, 30] width 20 height 20
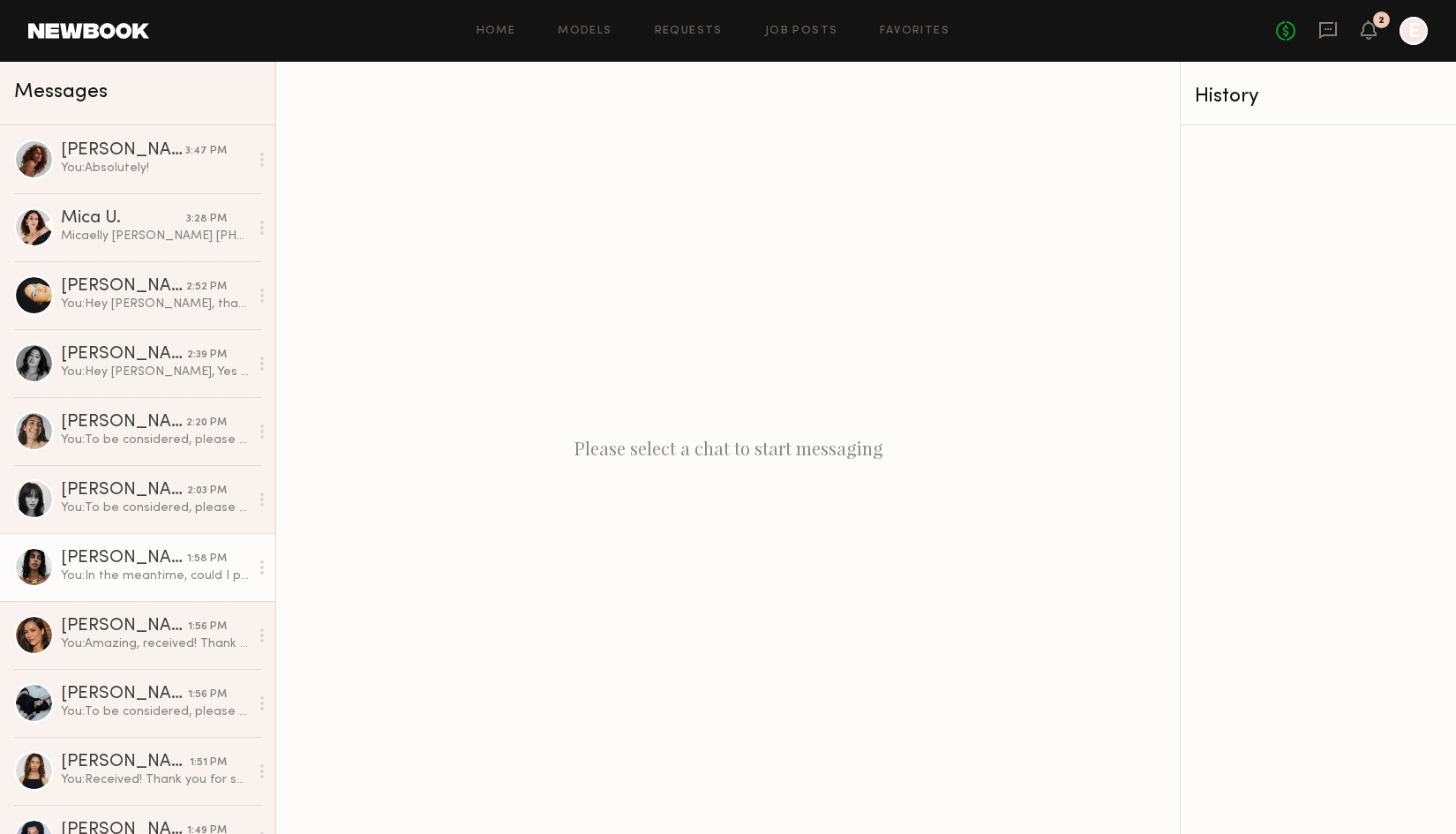
click at [118, 554] on div "[PERSON_NAME]" at bounding box center [124, 559] width 126 height 18
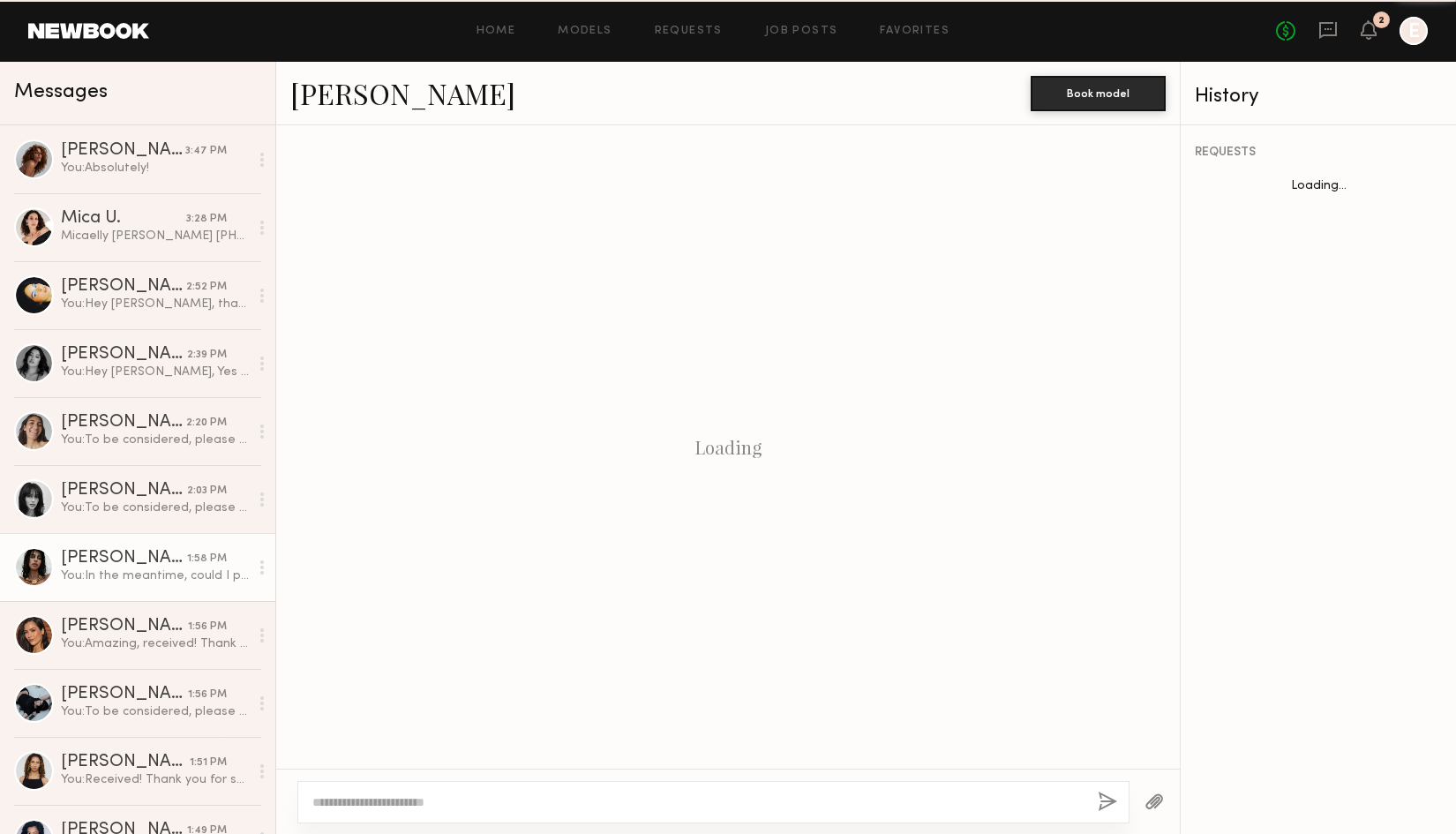
scroll to position [3462, 0]
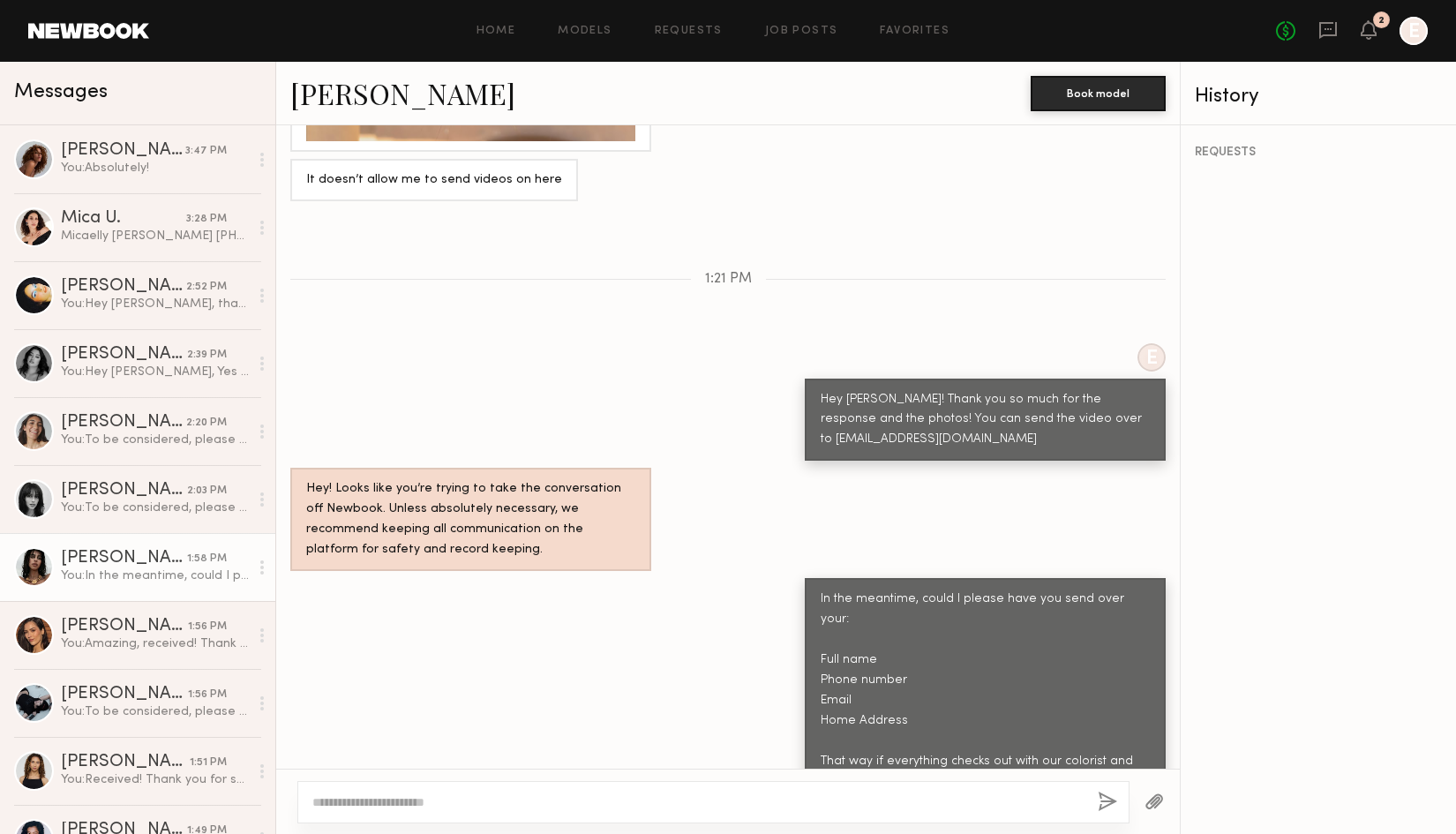
click at [352, 93] on link "[PERSON_NAME]" at bounding box center [402, 93] width 225 height 38
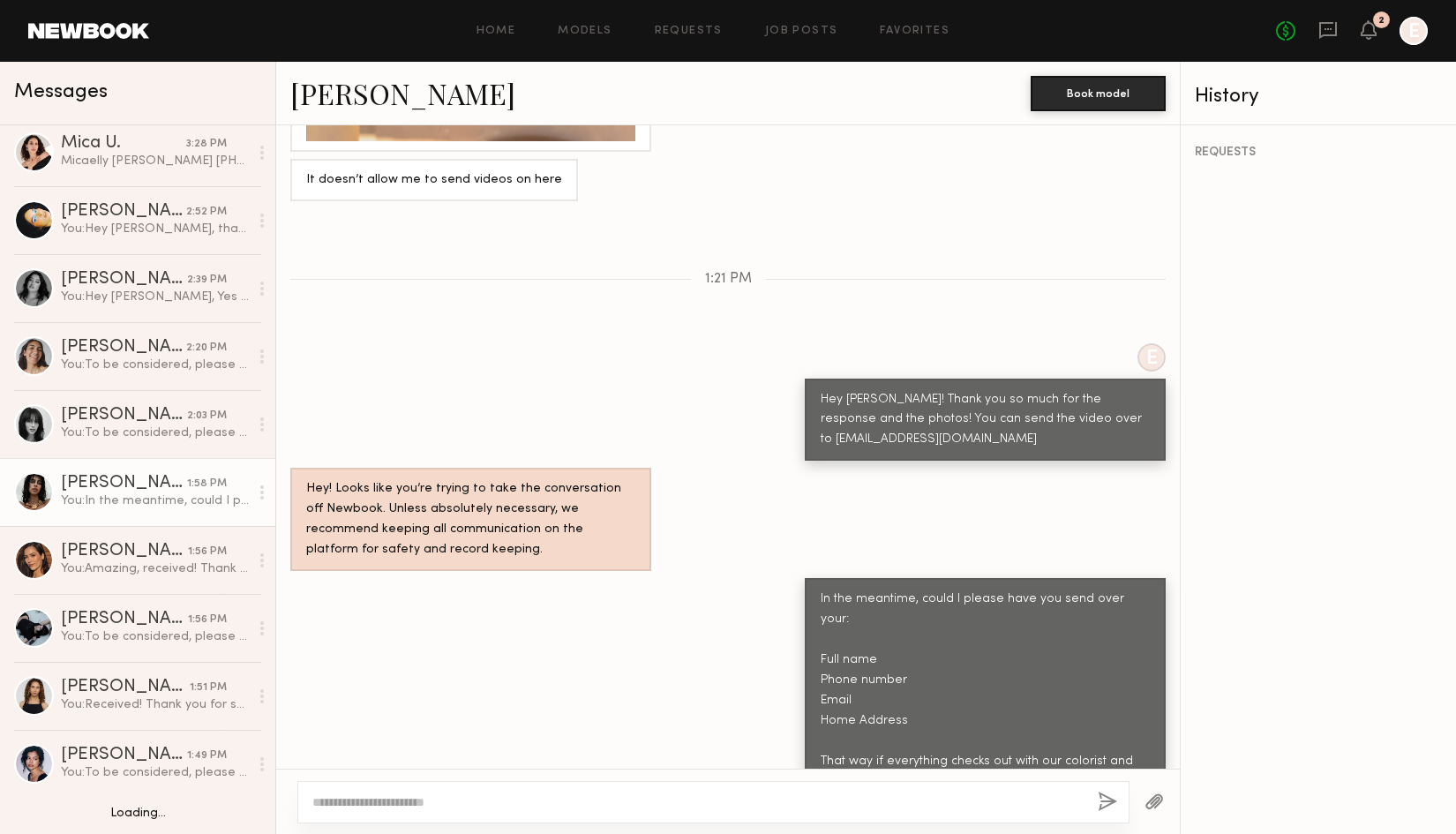
scroll to position [92, 0]
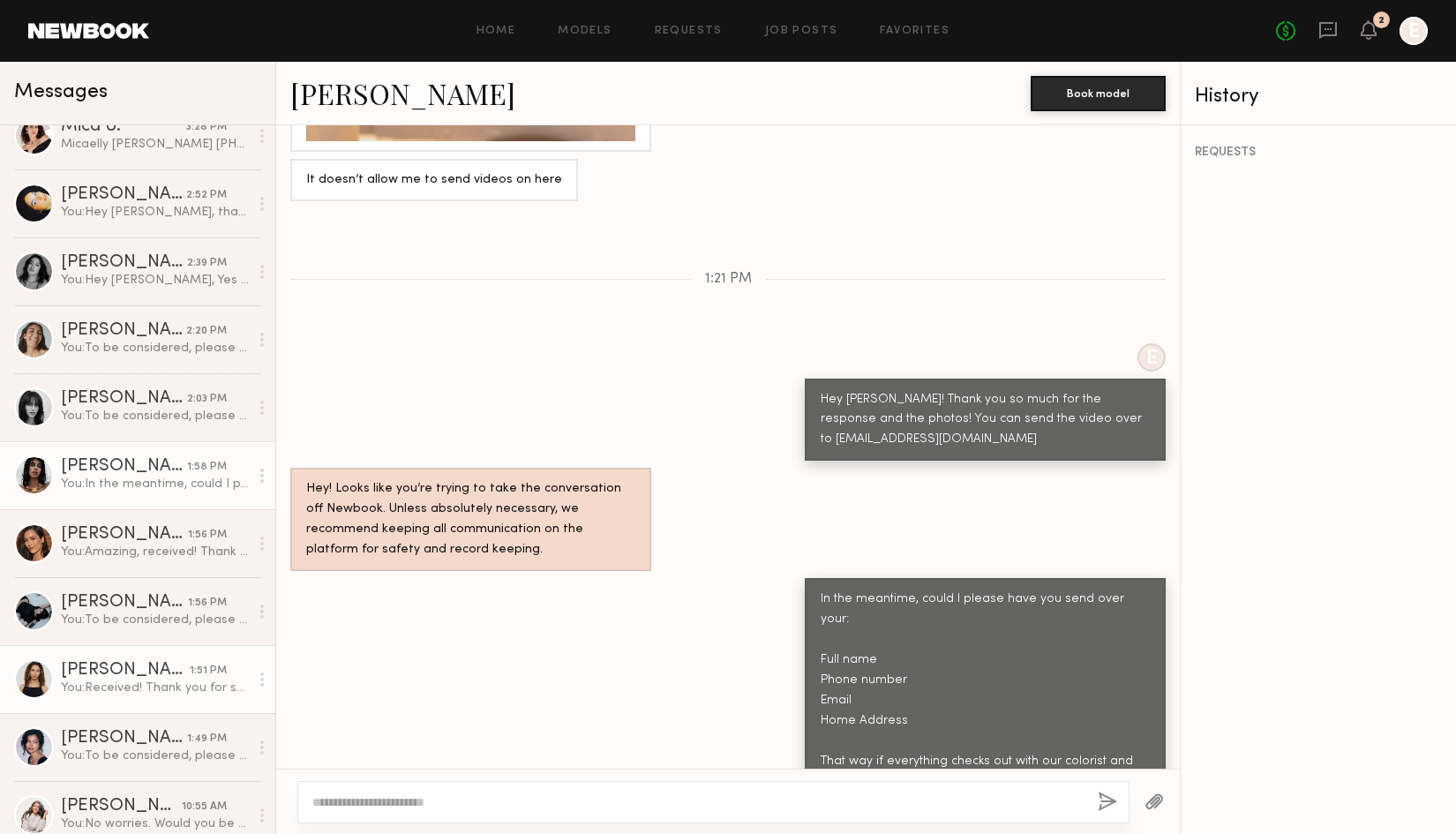
click at [96, 680] on div "You: Received! Thank you for sending that over, we will draft up the contract a…" at bounding box center [155, 688] width 188 height 17
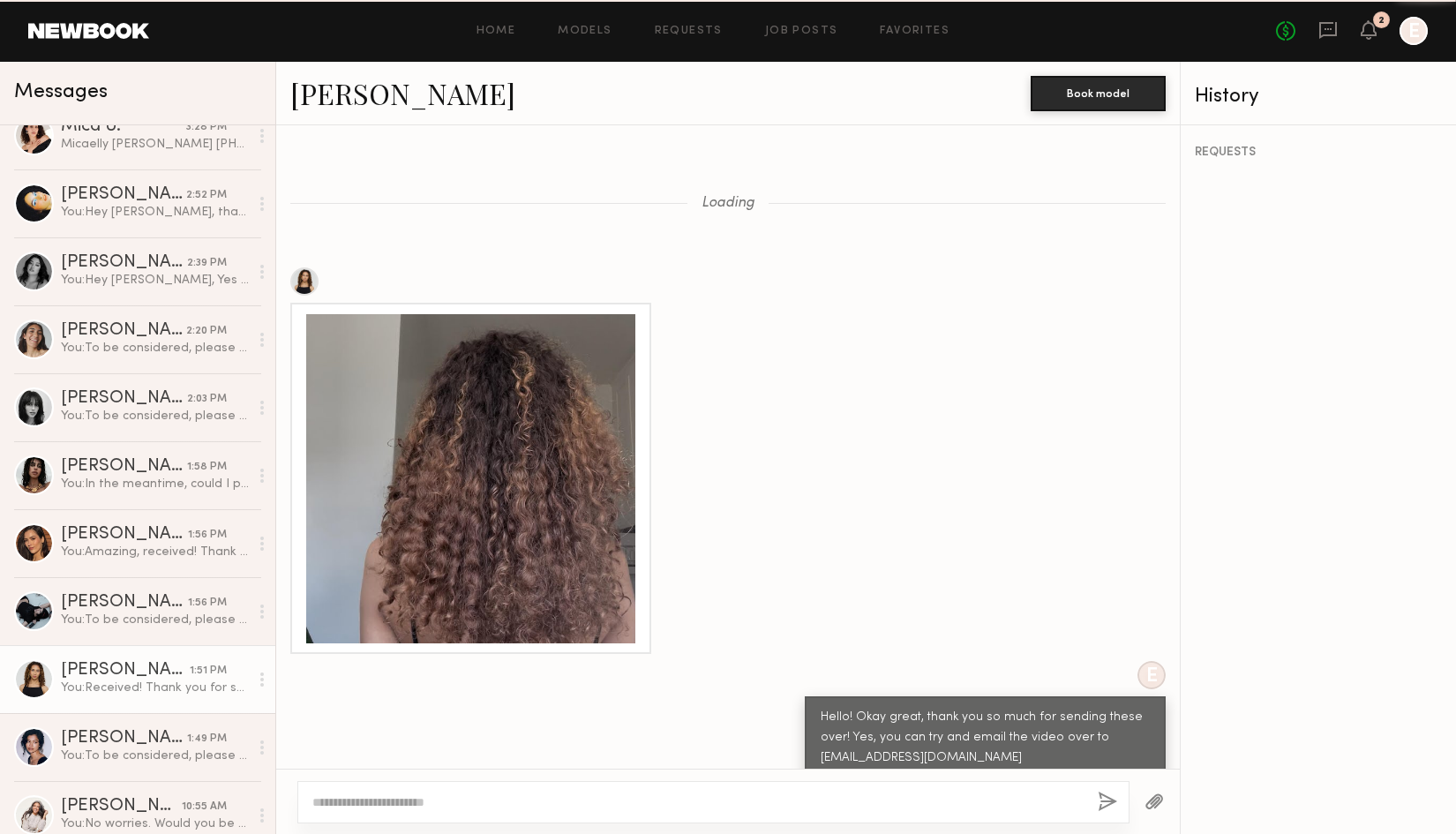
scroll to position [1546, 0]
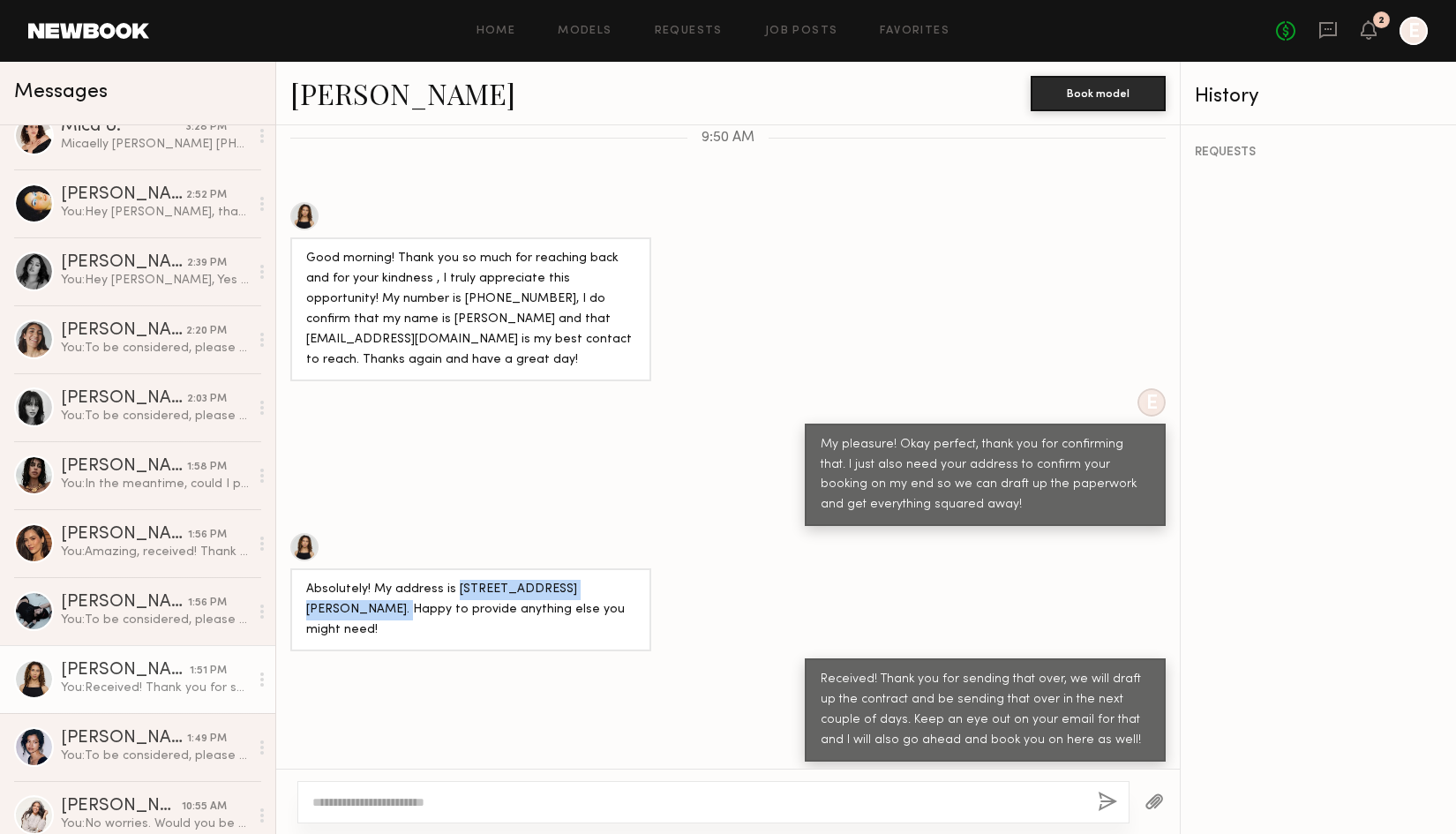
drag, startPoint x: 452, startPoint y: 501, endPoint x: 343, endPoint y: 525, distance: 111.6
click at [343, 580] on div "Absolutely! My address is [STREET_ADDRESS][PERSON_NAME]. Happy to provide anyth…" at bounding box center [471, 610] width 329 height 61
copy div "[STREET_ADDRESS][PERSON_NAME]."
drag, startPoint x: 367, startPoint y: 237, endPoint x: 438, endPoint y: 238, distance: 71.0
click at [438, 249] on div "Good morning! Thank you so much for reaching back and for your kindness , I tru…" at bounding box center [471, 310] width 329 height 122
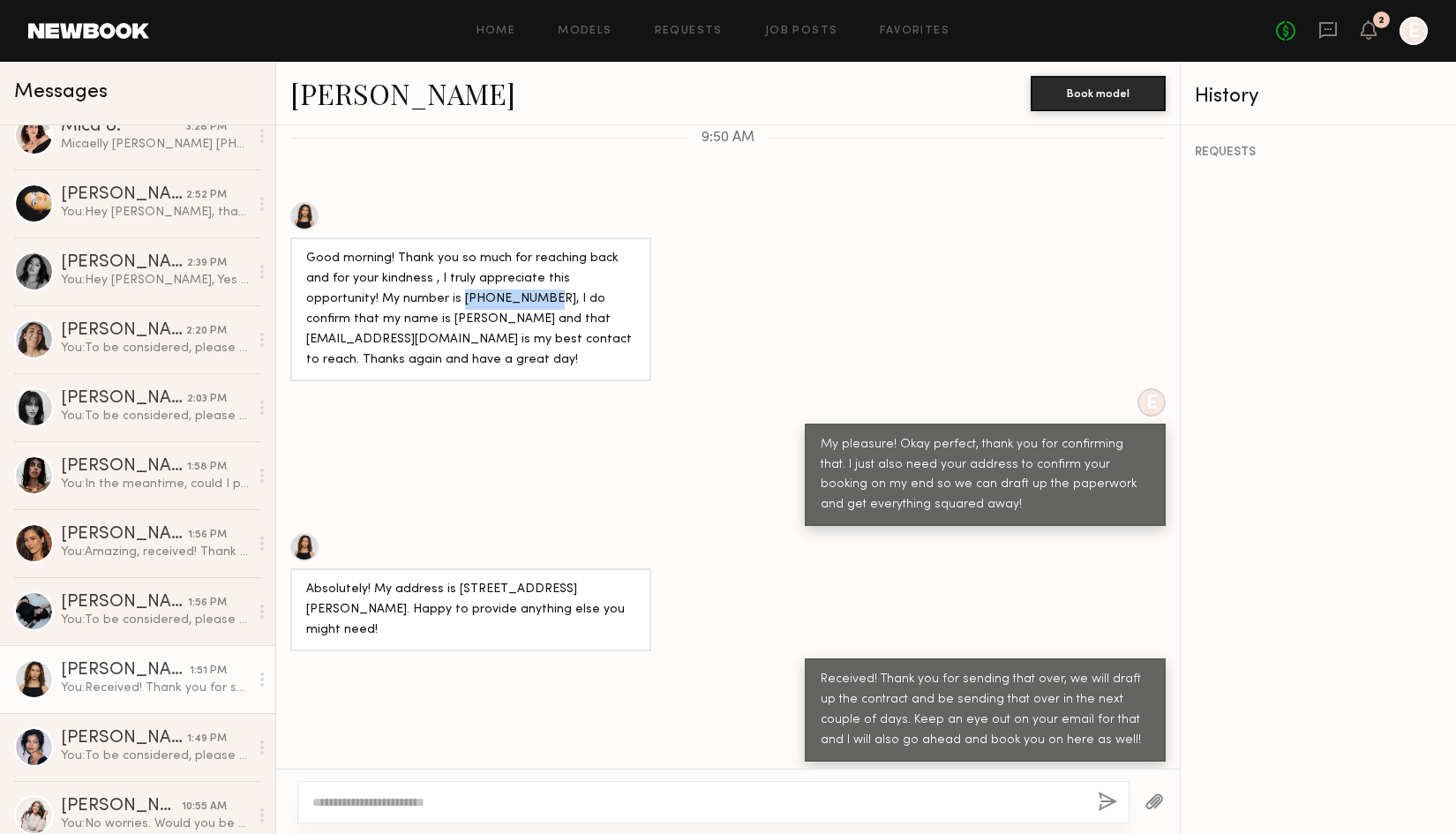
copy div "[PHONE_NUMBER]"
drag, startPoint x: 422, startPoint y: 254, endPoint x: 541, endPoint y: 260, distance: 119.2
click at [541, 260] on div "Good morning! Thank you so much for reaching back and for your kindness , I tru…" at bounding box center [471, 310] width 329 height 122
copy div "[EMAIL_ADDRESS][DOMAIN_NAME]"
click at [181, 151] on div "Micaelly [PERSON_NAME] [PHONE_NUMBER] [EMAIL_ADDRESS][DOMAIN_NAME] [STREET_ADDR…" at bounding box center [155, 145] width 188 height 17
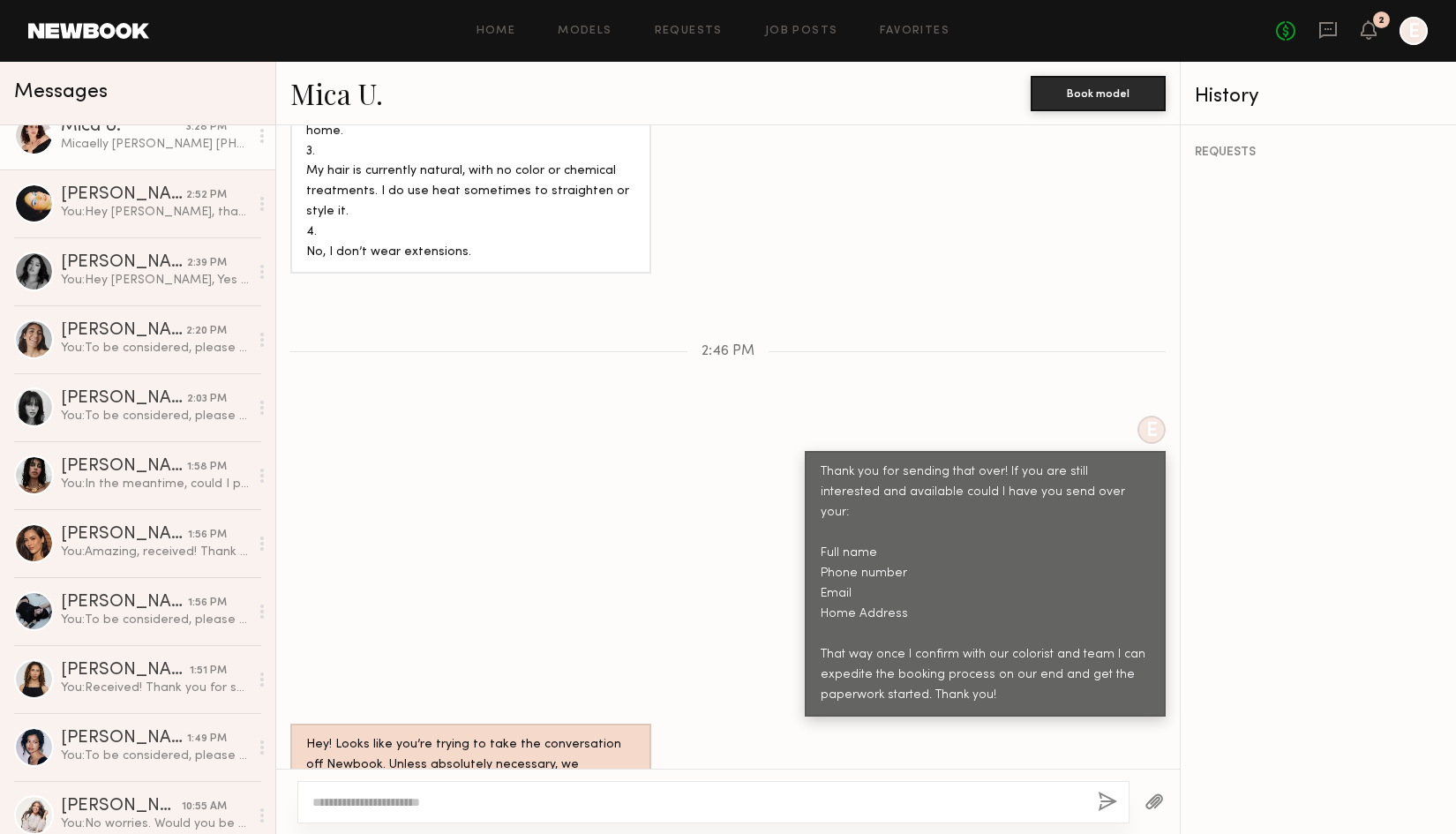
drag, startPoint x: 305, startPoint y: 675, endPoint x: 451, endPoint y: 733, distance: 157.1
copy div "Micaelly [PERSON_NAME] [PHONE_NUMBER] [EMAIL_ADDRESS][DOMAIN_NAME] [STREET_ADDR…"
